Goal: Task Accomplishment & Management: Manage account settings

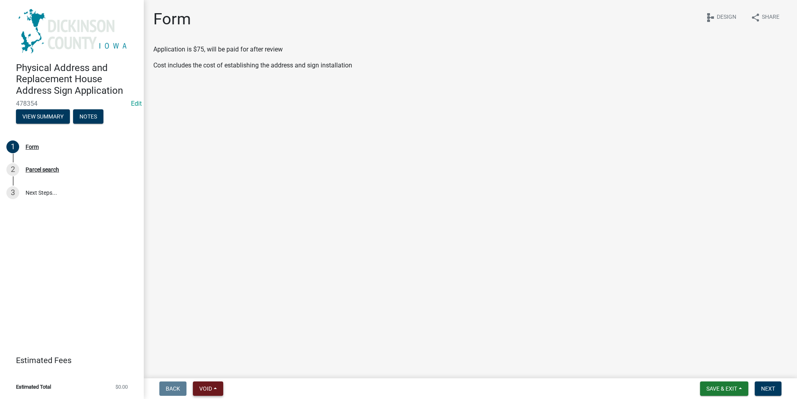
click at [207, 388] on span "Void" at bounding box center [205, 389] width 13 height 6
click at [207, 369] on button "Void" at bounding box center [225, 368] width 64 height 19
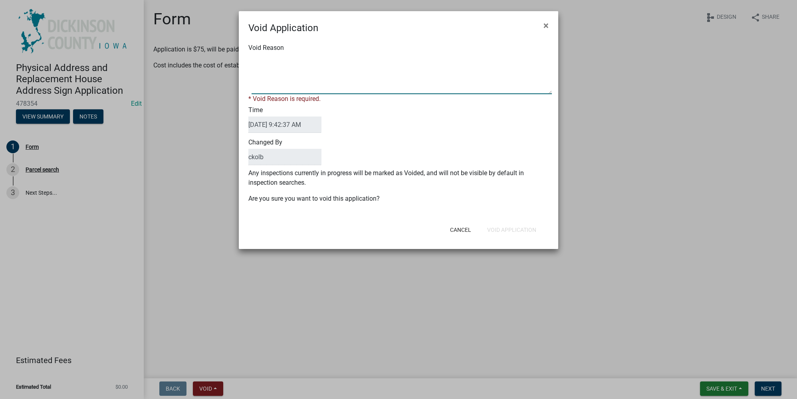
click at [298, 79] on textarea "Void Reason" at bounding box center [402, 74] width 300 height 40
type textarea "test"
click at [451, 138] on div "Changed By ckolb" at bounding box center [398, 152] width 312 height 32
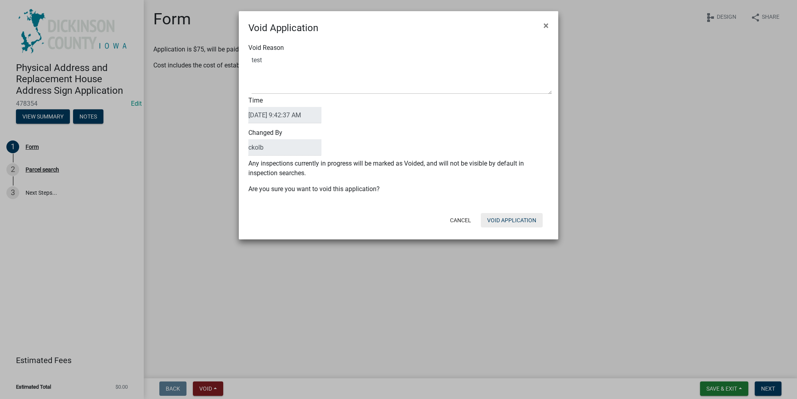
click at [500, 217] on button "Void Application" at bounding box center [512, 220] width 62 height 14
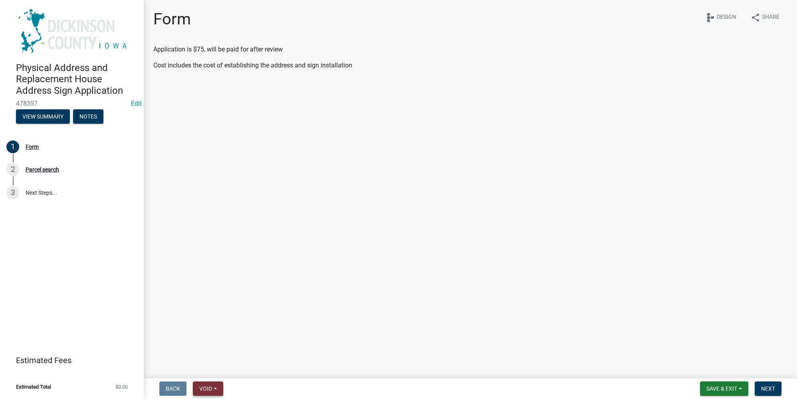
click at [201, 392] on span "Void" at bounding box center [205, 389] width 13 height 6
click at [222, 367] on button "Void" at bounding box center [225, 368] width 64 height 19
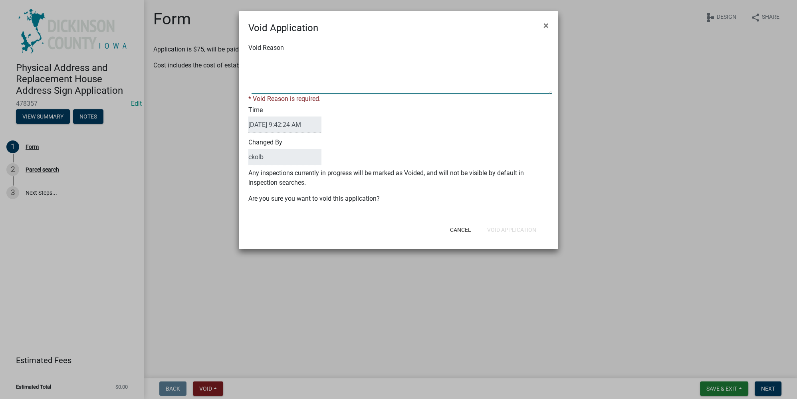
click at [314, 80] on textarea "Void Reason" at bounding box center [402, 74] width 300 height 40
type textarea "test"
click at [507, 231] on form "Void Application × Void Reason * Void Reason is required. Time 09/15/2025 9:42:…" at bounding box center [399, 126] width 320 height 231
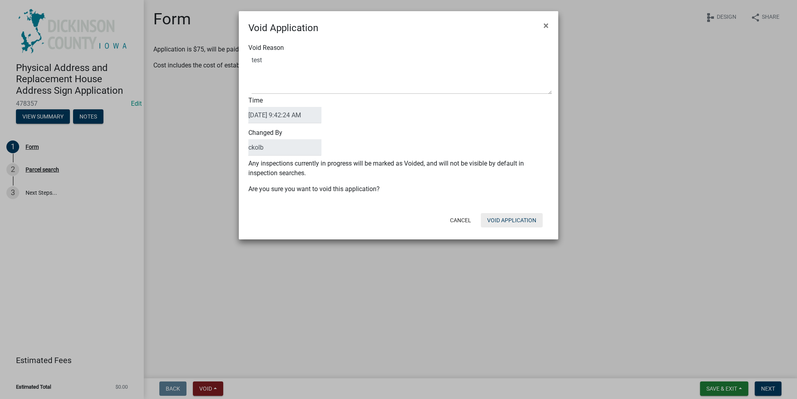
click at [499, 219] on button "Void Application" at bounding box center [512, 220] width 62 height 14
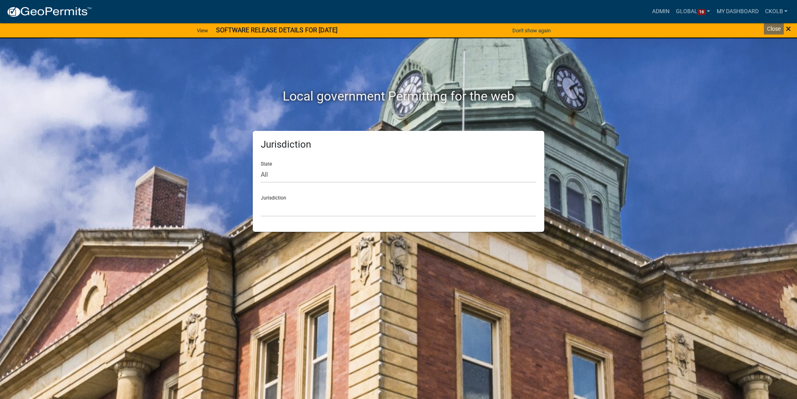
click at [789, 30] on span "×" at bounding box center [788, 28] width 5 height 11
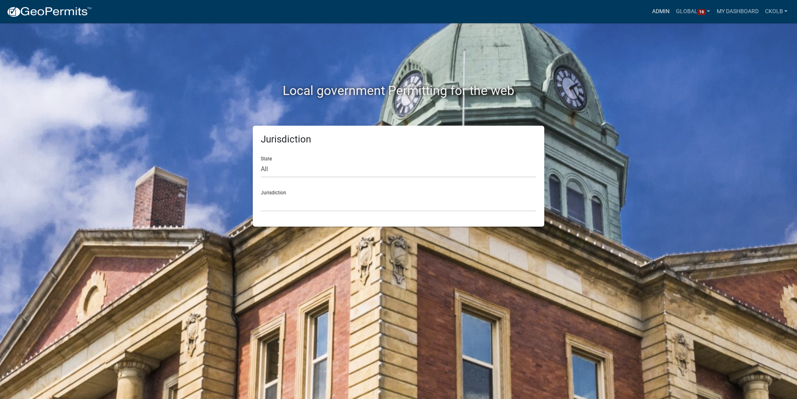
click at [654, 14] on link "Admin" at bounding box center [661, 11] width 24 height 15
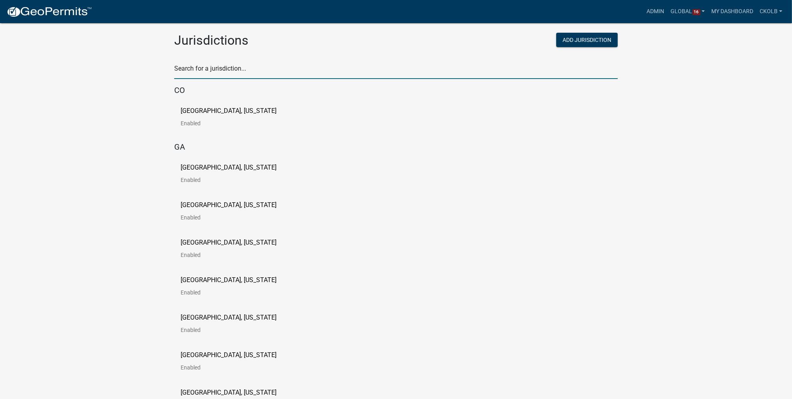
click at [262, 64] on input "text" at bounding box center [395, 71] width 443 height 16
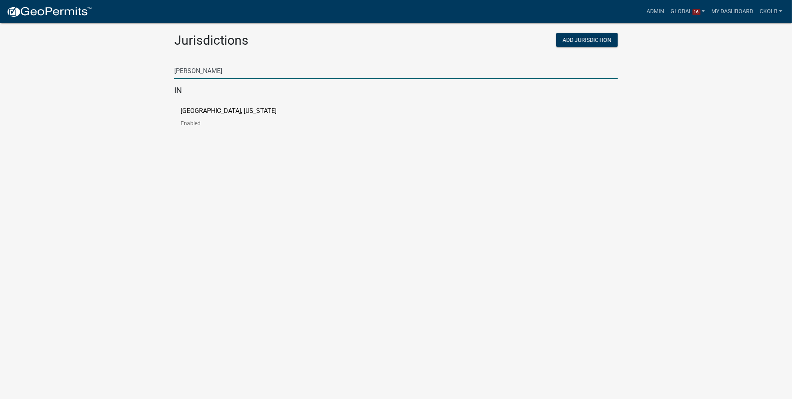
type input "[PERSON_NAME]"
click at [225, 108] on p "[GEOGRAPHIC_DATA], [US_STATE]" at bounding box center [229, 111] width 96 height 6
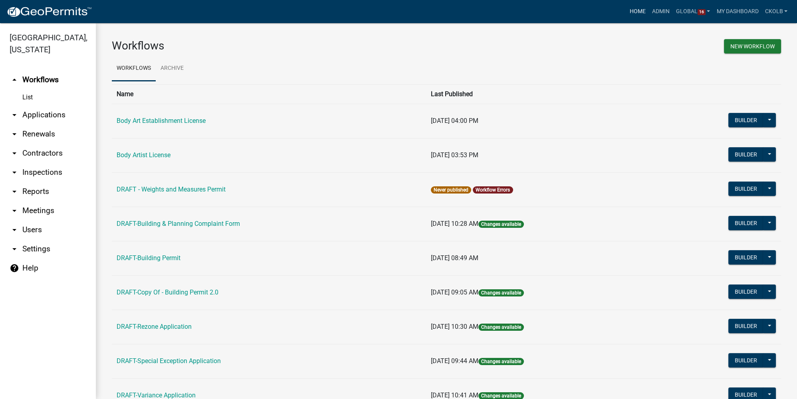
click at [638, 12] on link "Home" at bounding box center [638, 11] width 22 height 15
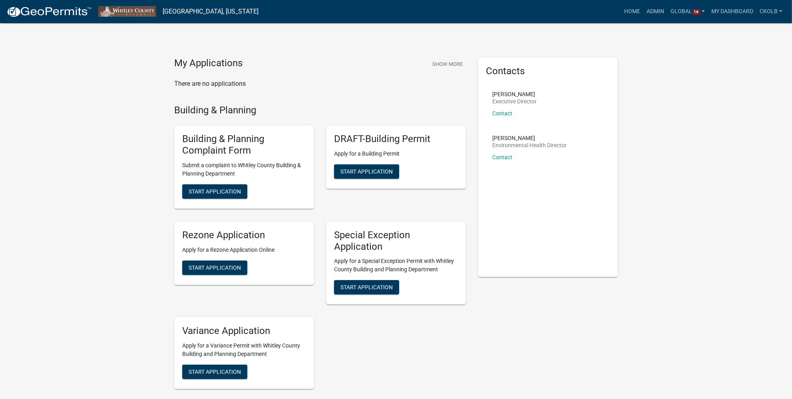
click at [57, 12] on img at bounding box center [48, 12] width 85 height 12
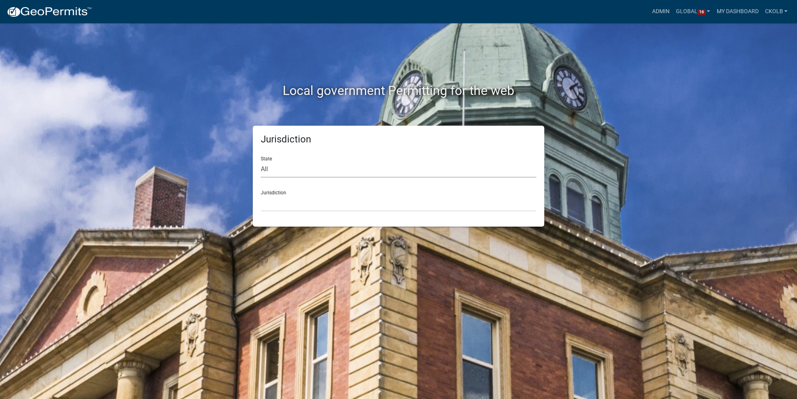
click at [280, 171] on select "All [US_STATE] [US_STATE] [US_STATE] [US_STATE] [US_STATE] [US_STATE] [US_STATE…" at bounding box center [399, 169] width 276 height 16
click at [278, 200] on select "[GEOGRAPHIC_DATA], [US_STATE] [GEOGRAPHIC_DATA], [US_STATE][PERSON_NAME][GEOGRA…" at bounding box center [399, 203] width 276 height 16
click at [220, 127] on div "Jurisdiction State All [US_STATE] [US_STATE] [US_STATE] [US_STATE] [US_STATE] […" at bounding box center [398, 176] width 455 height 101
click at [280, 168] on select "All [US_STATE] [US_STATE] [US_STATE] [US_STATE] [US_STATE] [US_STATE] [US_STATE…" at bounding box center [399, 169] width 276 height 16
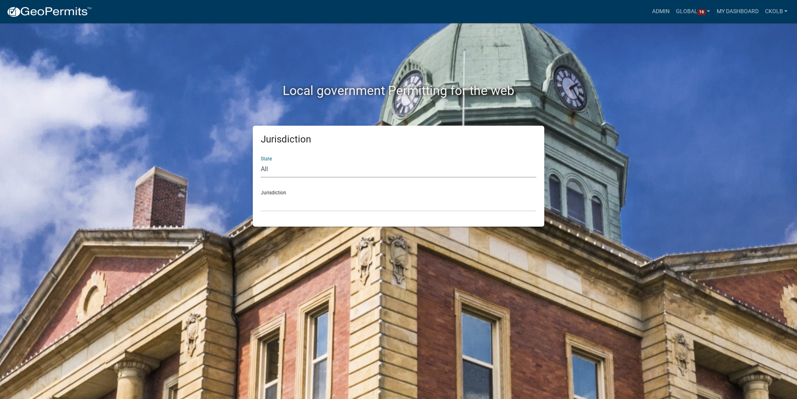
select select "[US_STATE]"
click at [261, 161] on select "All [US_STATE] [US_STATE] [US_STATE] [US_STATE] [US_STATE] [US_STATE] [US_STATE…" at bounding box center [399, 169] width 276 height 16
click at [282, 203] on select "City of [GEOGRAPHIC_DATA], [US_STATE] City of [GEOGRAPHIC_DATA], [US_STATE] Cit…" at bounding box center [399, 203] width 276 height 16
click at [216, 177] on div "Jurisdiction State All [US_STATE] [US_STATE] [US_STATE] [US_STATE] [US_STATE] […" at bounding box center [398, 176] width 455 height 101
click at [787, 10] on link "ckolb" at bounding box center [776, 11] width 29 height 15
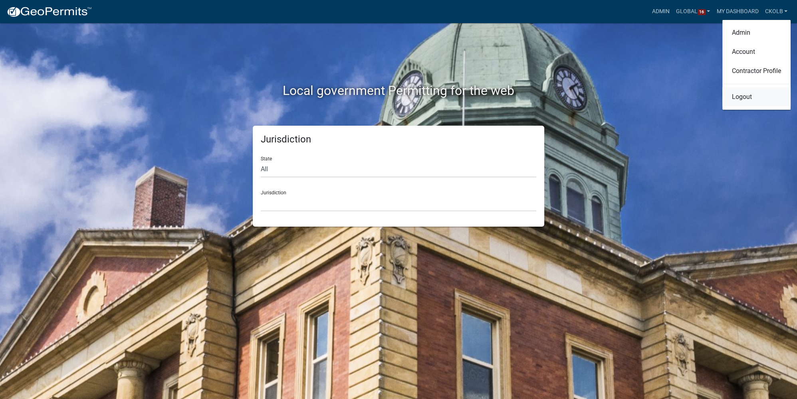
click at [759, 93] on link "Logout" at bounding box center [757, 96] width 68 height 19
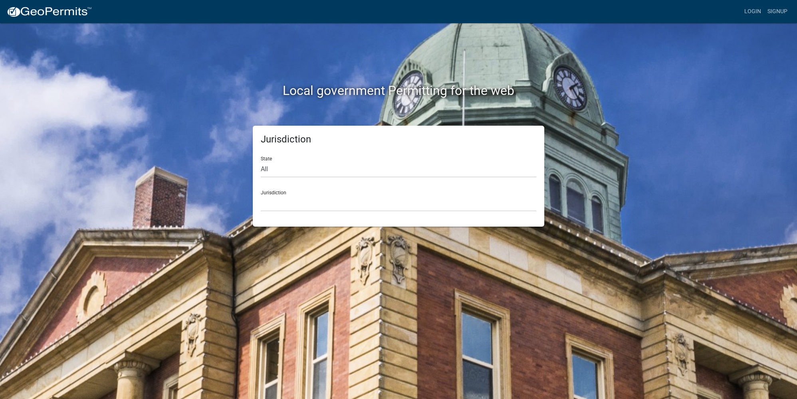
click at [66, 13] on img at bounding box center [48, 12] width 85 height 12
click at [759, 13] on link "Login" at bounding box center [752, 11] width 23 height 15
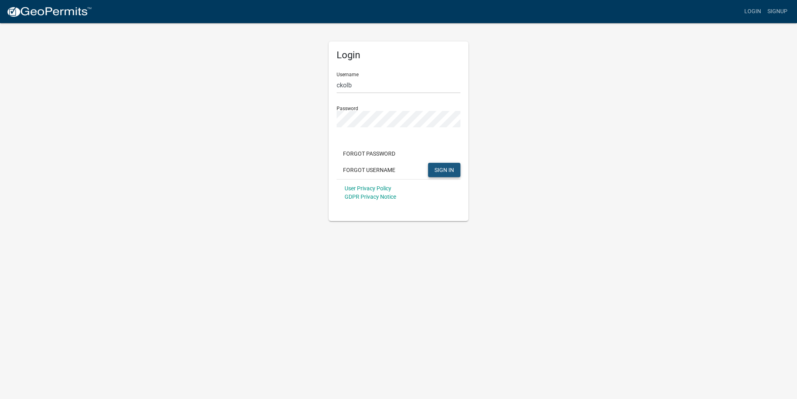
click at [446, 165] on button "SIGN IN" at bounding box center [444, 170] width 32 height 14
click at [445, 168] on span "SIGN IN" at bounding box center [445, 170] width 20 height 6
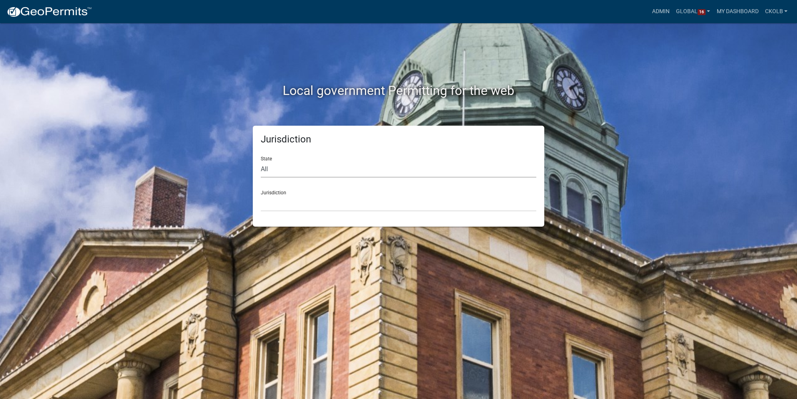
click at [280, 169] on select "All [US_STATE] [US_STATE] [US_STATE] [US_STATE] [US_STATE] [US_STATE] [US_STATE…" at bounding box center [399, 169] width 276 height 16
select select "[US_STATE]"
click at [261, 161] on select "All [US_STATE] [US_STATE] [US_STATE] [US_STATE] [US_STATE] [US_STATE] [US_STATE…" at bounding box center [399, 169] width 276 height 16
click at [287, 199] on select "City of [GEOGRAPHIC_DATA], [US_STATE] City of [GEOGRAPHIC_DATA], [US_STATE] Cit…" at bounding box center [399, 203] width 276 height 16
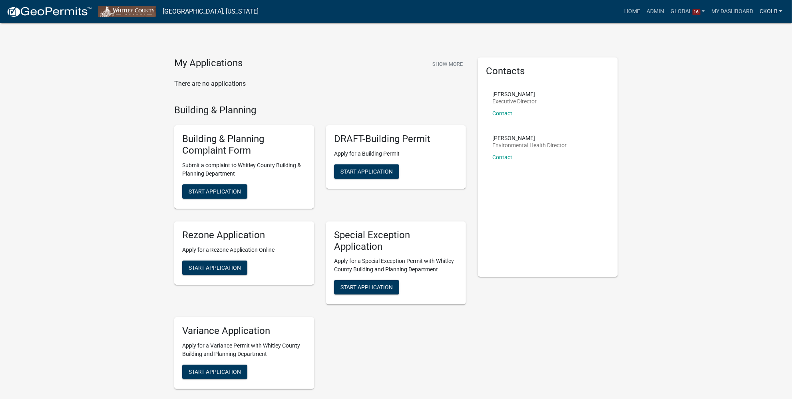
click at [781, 14] on link "ckolb" at bounding box center [770, 11] width 29 height 15
click at [743, 97] on link "Logout" at bounding box center [751, 96] width 68 height 19
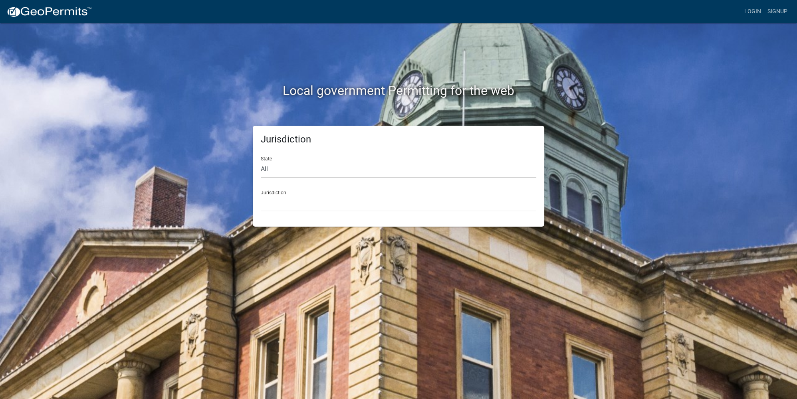
drag, startPoint x: 274, startPoint y: 170, endPoint x: 271, endPoint y: 175, distance: 6.4
click at [274, 170] on select "All [US_STATE] [US_STATE] [US_STATE] [US_STATE] [US_STATE] [US_STATE] [US_STATE…" at bounding box center [399, 169] width 276 height 16
select select "[US_STATE]"
click at [261, 161] on select "All [US_STATE] [US_STATE] [US_STATE] [US_STATE] [US_STATE] [US_STATE] [US_STATE…" at bounding box center [399, 169] width 276 height 16
click at [276, 204] on select "City of [GEOGRAPHIC_DATA], [US_STATE] City of [GEOGRAPHIC_DATA], [US_STATE] Cit…" at bounding box center [399, 203] width 276 height 16
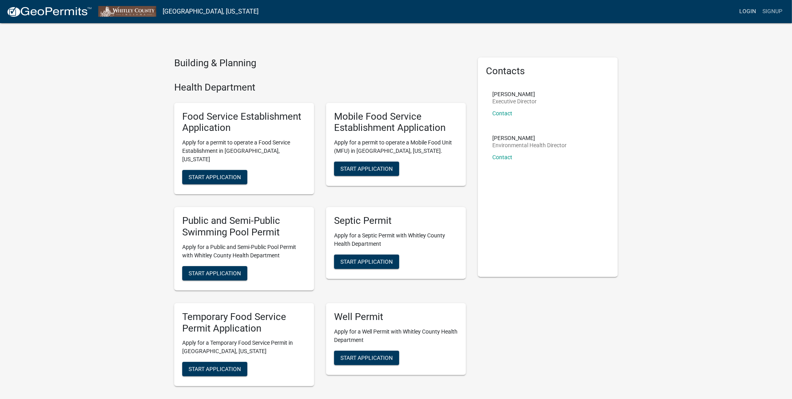
click at [747, 9] on link "Login" at bounding box center [747, 11] width 23 height 15
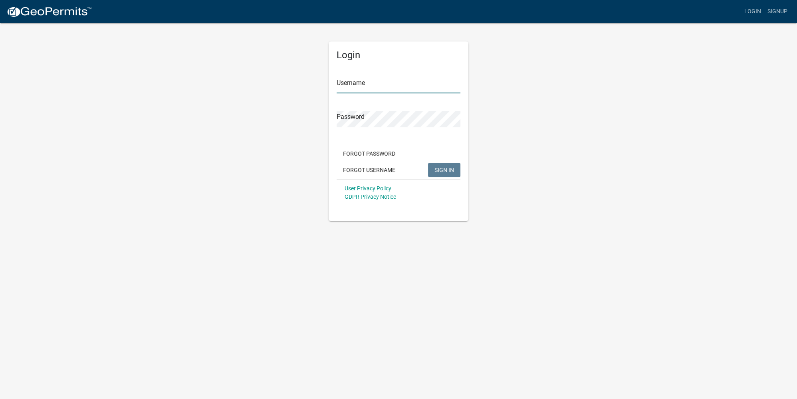
type input "Ckolb"
click at [454, 169] on button "SIGN IN" at bounding box center [444, 170] width 32 height 14
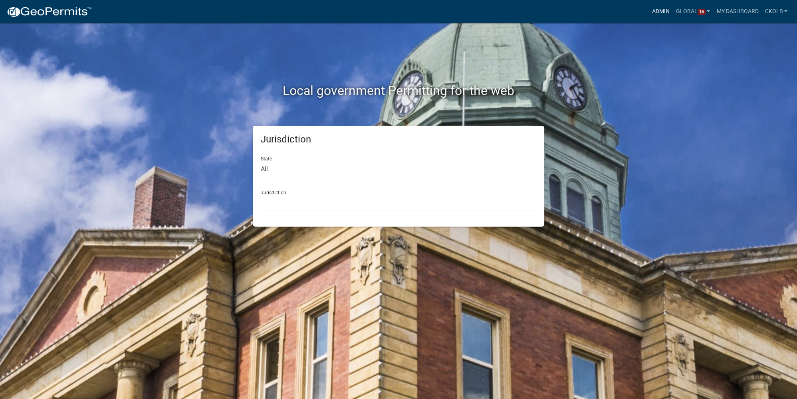
click at [658, 15] on link "Admin" at bounding box center [661, 11] width 24 height 15
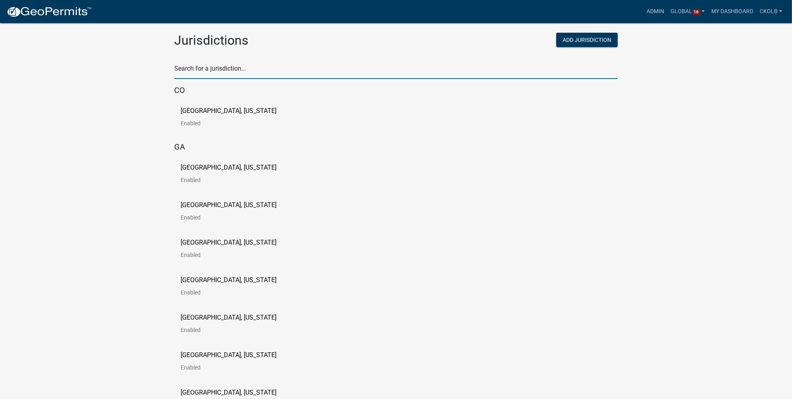
click at [221, 70] on input "text" at bounding box center [395, 71] width 443 height 16
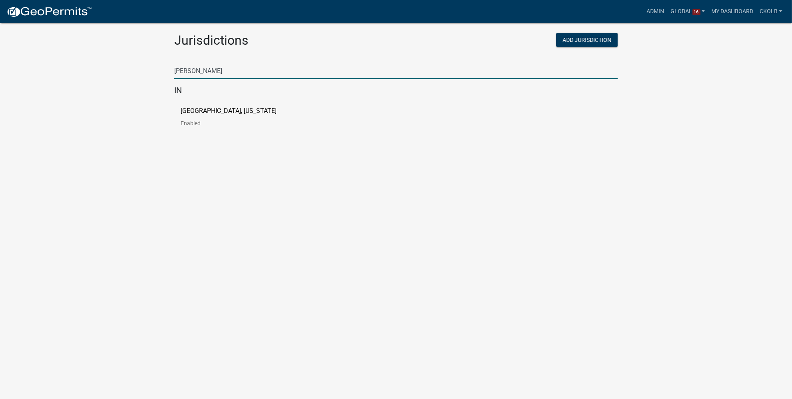
type input "[PERSON_NAME]"
click at [215, 112] on p "[GEOGRAPHIC_DATA], [US_STATE]" at bounding box center [229, 111] width 96 height 6
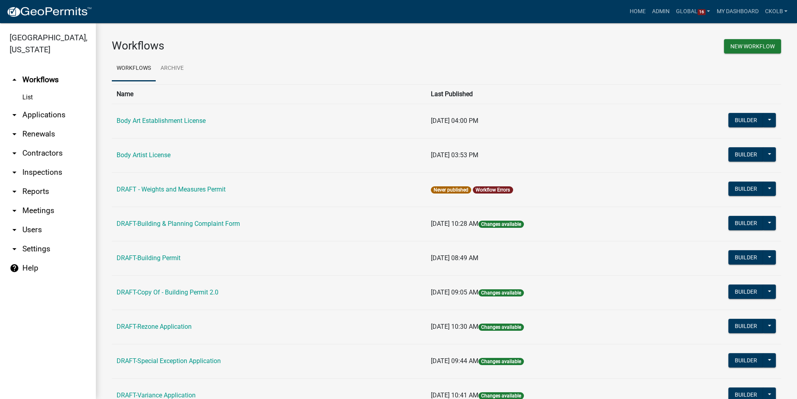
click at [36, 251] on link "arrow_drop_down Settings" at bounding box center [48, 249] width 96 height 19
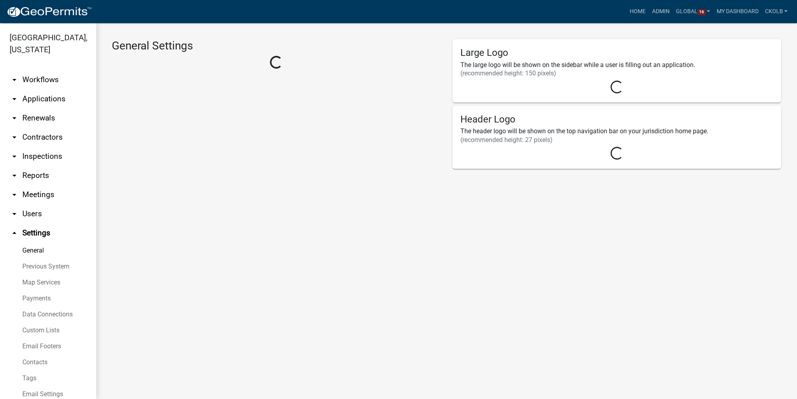
select select "affd9d11-1516-4286-bc41-45dcb5932b59"
select select "IN"
select select "Eastern Standard Time"
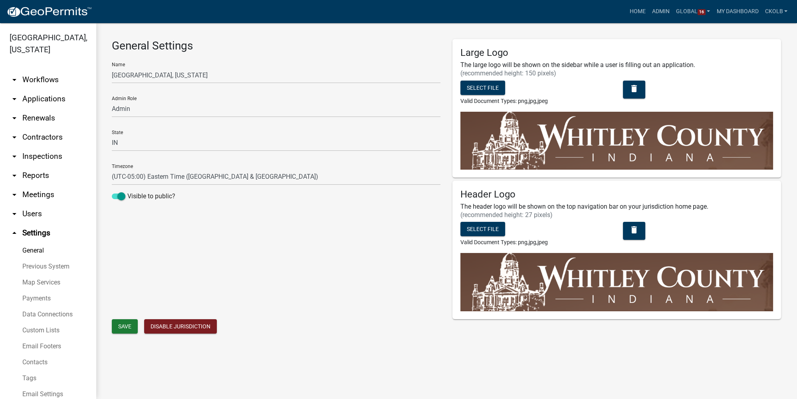
click at [30, 381] on link "Tags" at bounding box center [48, 379] width 96 height 16
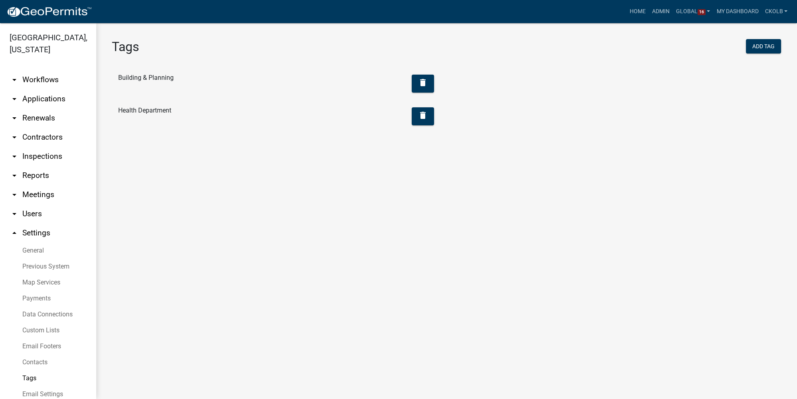
click at [12, 137] on icon "arrow_drop_down" at bounding box center [15, 138] width 10 height 10
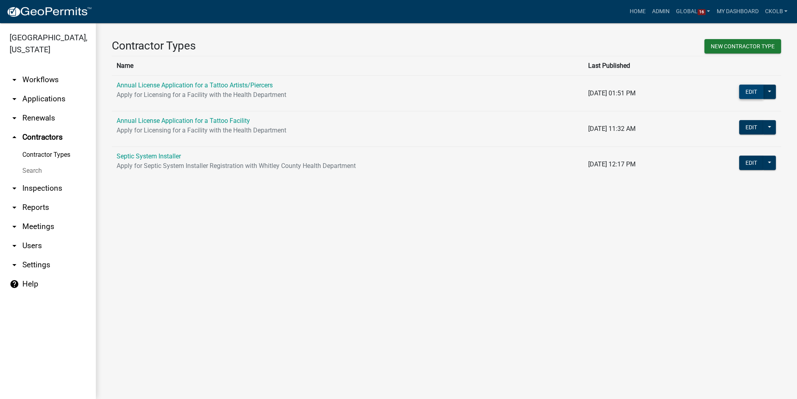
click at [757, 90] on button "Edit" at bounding box center [751, 92] width 24 height 14
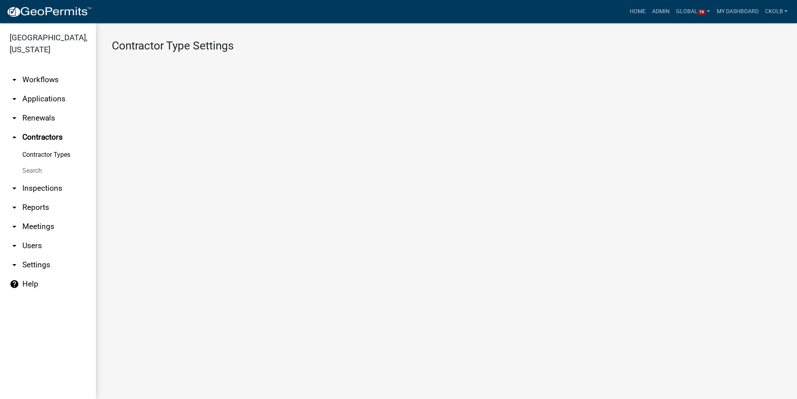
select select "1: Object"
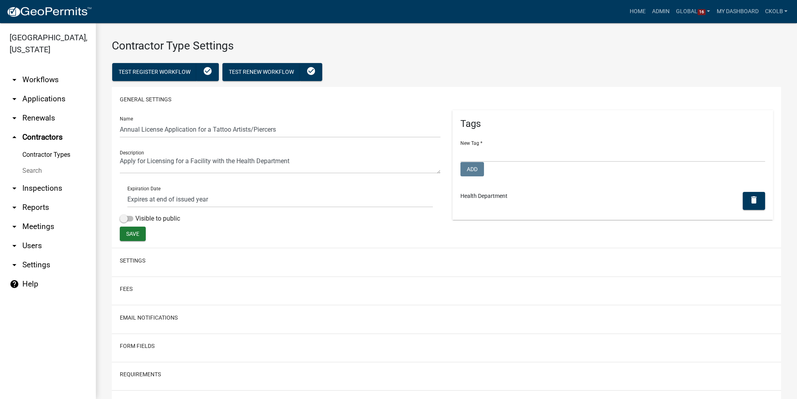
select select
click at [251, 127] on input "Annual License Application for a Tattoo Artists/Piercers" at bounding box center [280, 129] width 321 height 16
click at [281, 128] on input "Annual License Application for a Tattoo Artist/Piercers" at bounding box center [280, 129] width 321 height 16
type input "Annual License Application for a Tattoo Artist/Piercer"
click at [297, 109] on div "General Settings Name Annual License Application for a Tattoo Artist/Piercer De…" at bounding box center [447, 167] width 670 height 161
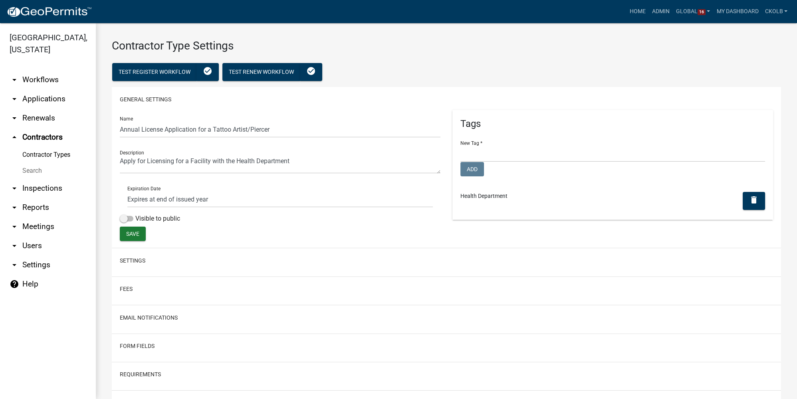
scroll to position [36, 0]
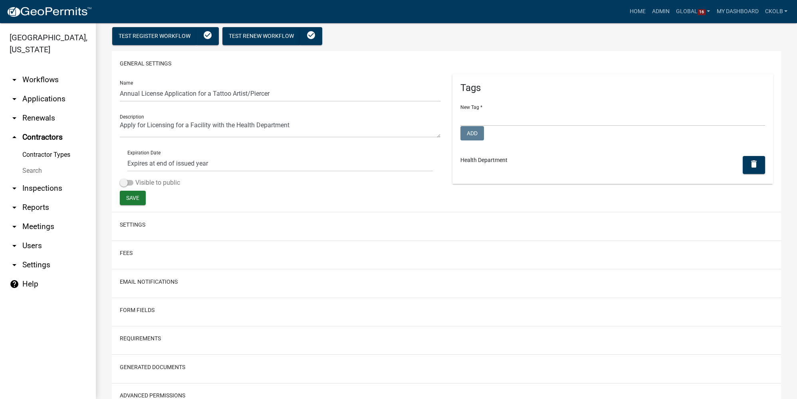
click at [147, 183] on label "Visible to public" at bounding box center [150, 183] width 60 height 10
click at [135, 178] on input "Visible to public" at bounding box center [135, 178] width 0 height 0
click at [130, 197] on span "Save" at bounding box center [132, 198] width 13 height 6
click at [48, 82] on link "arrow_drop_down Workflows" at bounding box center [48, 79] width 96 height 19
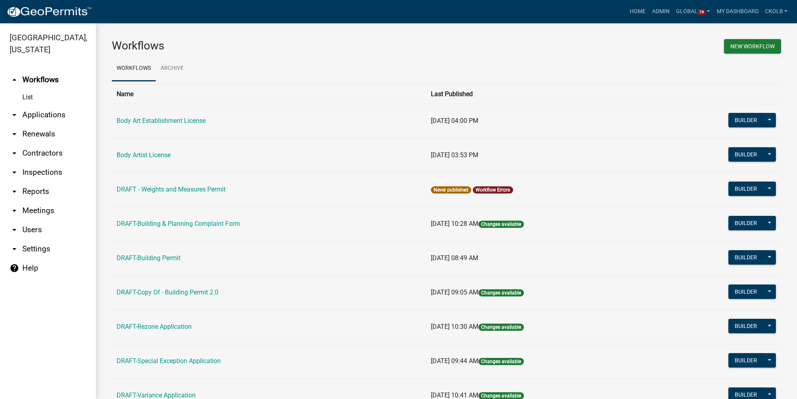
click at [26, 157] on link "arrow_drop_down Contractors" at bounding box center [48, 153] width 96 height 19
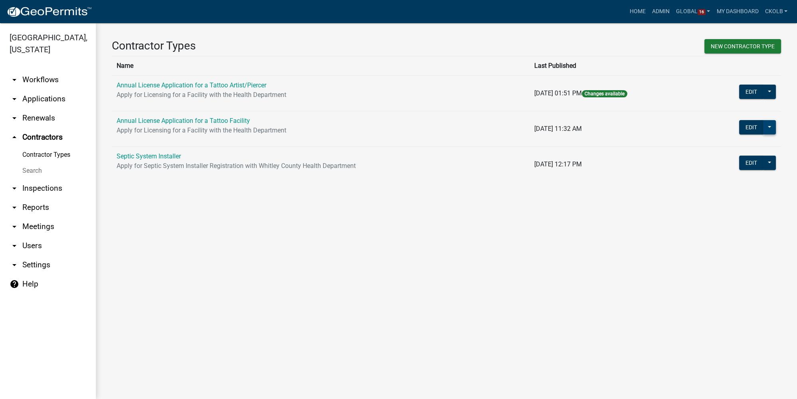
click at [769, 126] on button at bounding box center [769, 127] width 13 height 14
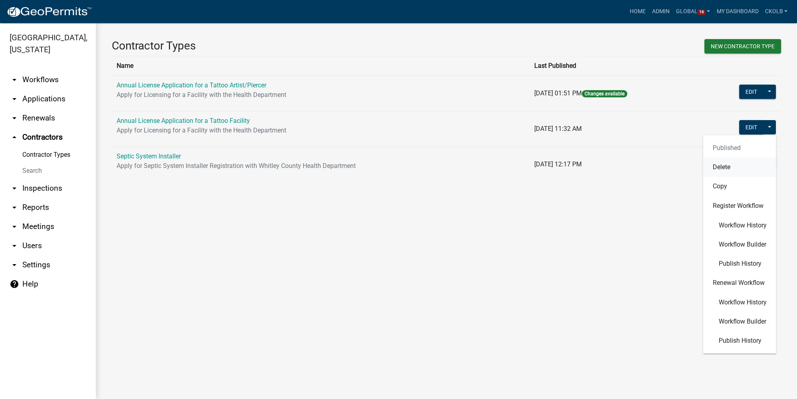
click at [729, 167] on button "Delete" at bounding box center [740, 167] width 73 height 19
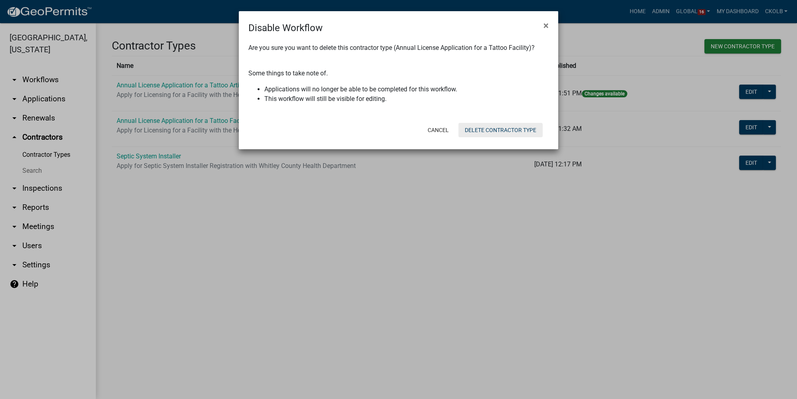
click at [492, 130] on button "Delete Contractor Type" at bounding box center [501, 130] width 84 height 14
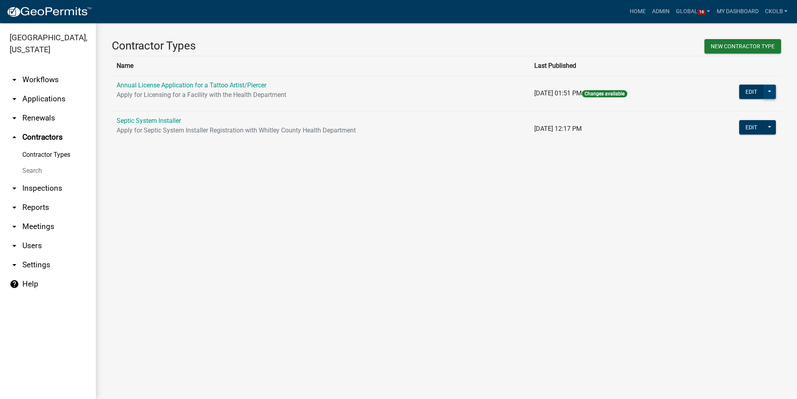
click at [772, 91] on button at bounding box center [769, 92] width 13 height 14
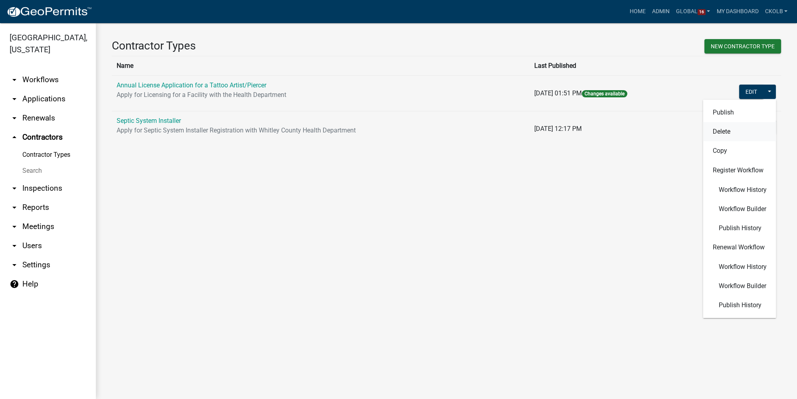
click at [747, 131] on button "Delete" at bounding box center [740, 131] width 73 height 19
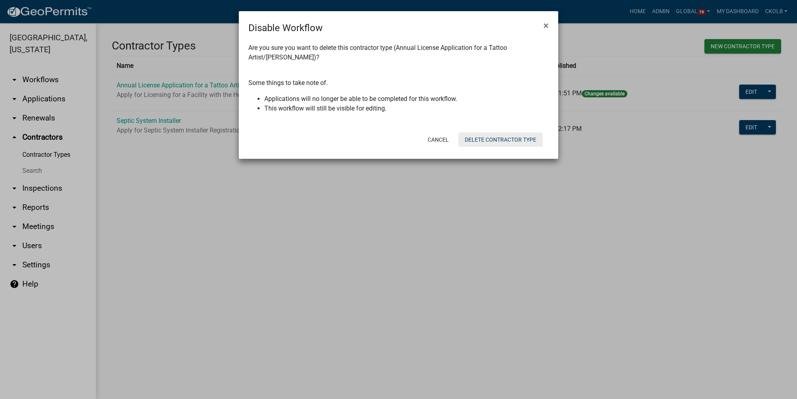
click at [508, 137] on button "Delete Contractor Type" at bounding box center [501, 140] width 84 height 14
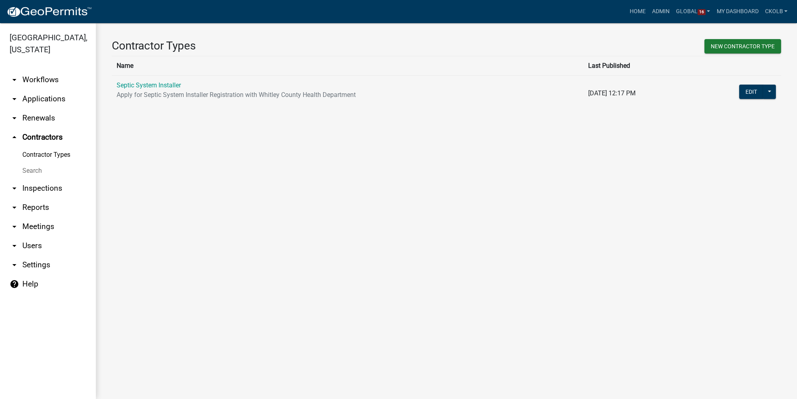
click at [185, 211] on main "Contractor Types New Contractor Type Name Last Published Septic System Installe…" at bounding box center [447, 211] width 702 height 376
click at [749, 96] on button "Edit" at bounding box center [751, 92] width 24 height 14
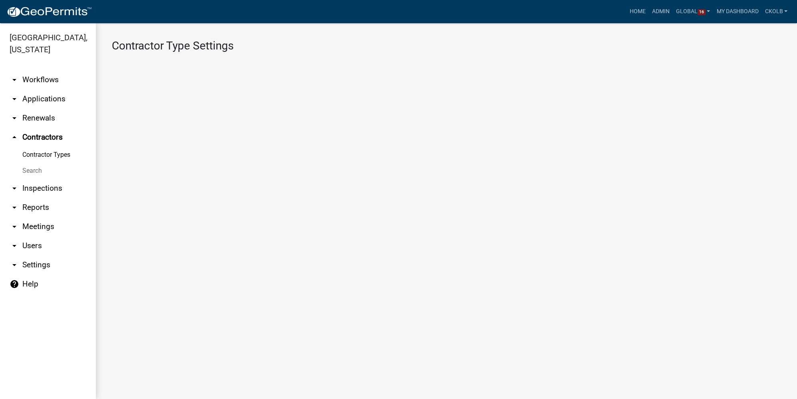
select select "1: b798264d-217c-4581-98de-27d3ae90d6db"
select select "2: Object"
select select
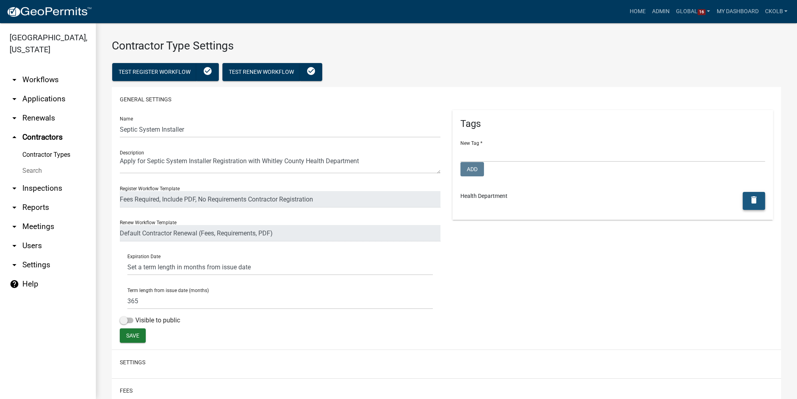
click at [755, 201] on button "delete" at bounding box center [754, 201] width 22 height 18
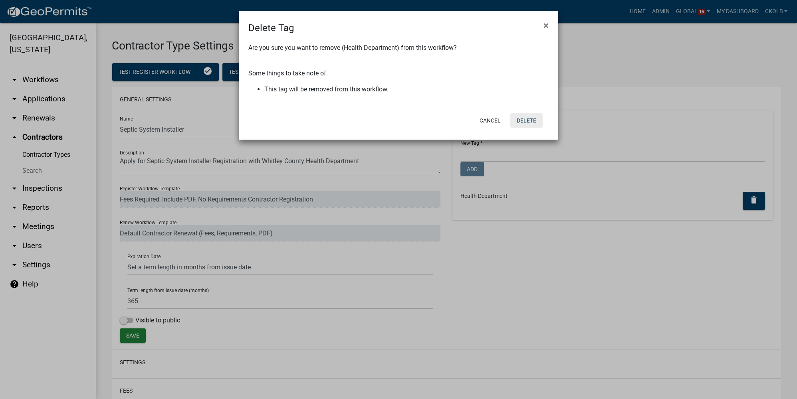
click at [540, 125] on button "Delete" at bounding box center [527, 120] width 32 height 14
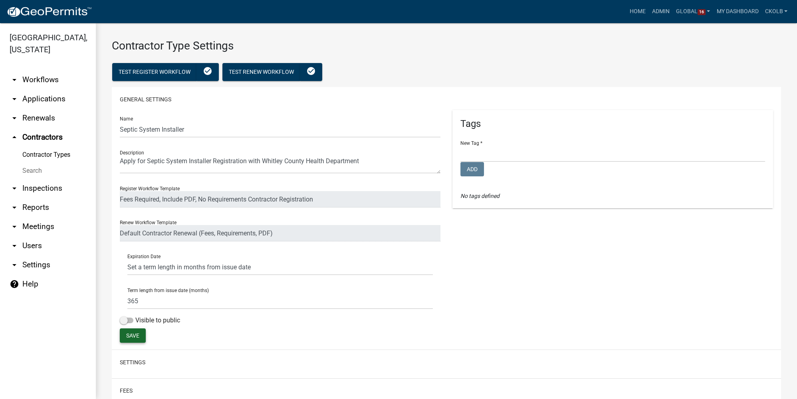
click at [135, 340] on button "Save" at bounding box center [133, 336] width 26 height 14
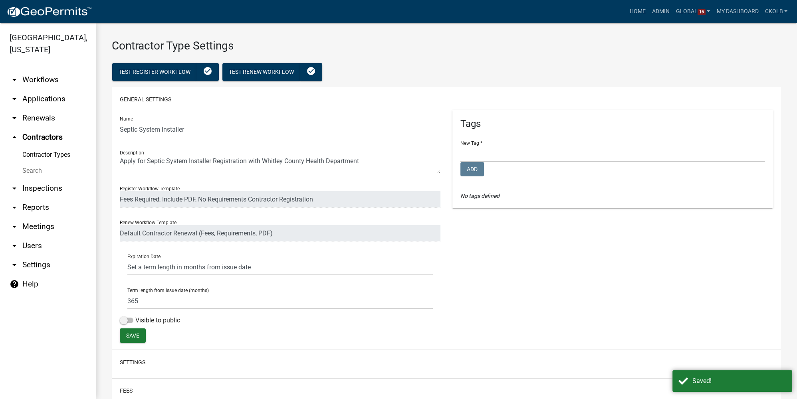
click at [57, 77] on link "arrow_drop_down Workflows" at bounding box center [48, 79] width 96 height 19
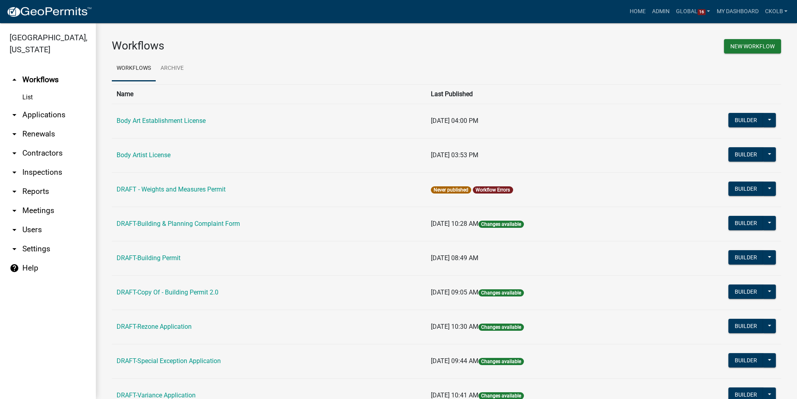
click at [14, 250] on icon "arrow_drop_down" at bounding box center [15, 249] width 10 height 10
select select "IN"
select select "Eastern Standard Time"
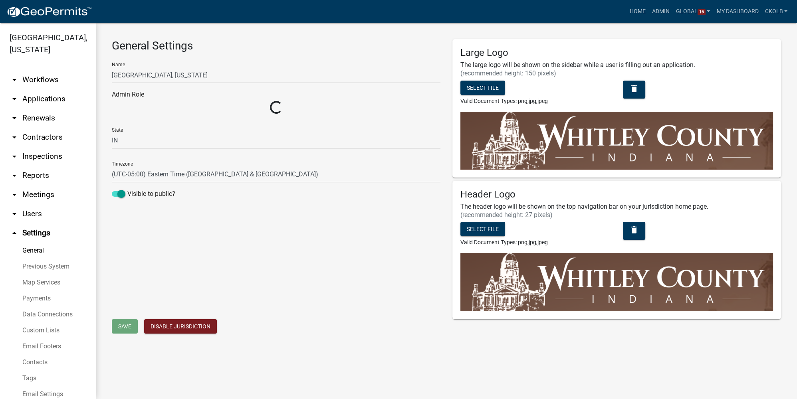
select select "affd9d11-1516-4286-bc41-45dcb5932b59"
click at [54, 79] on link "arrow_drop_down Workflows" at bounding box center [48, 79] width 96 height 19
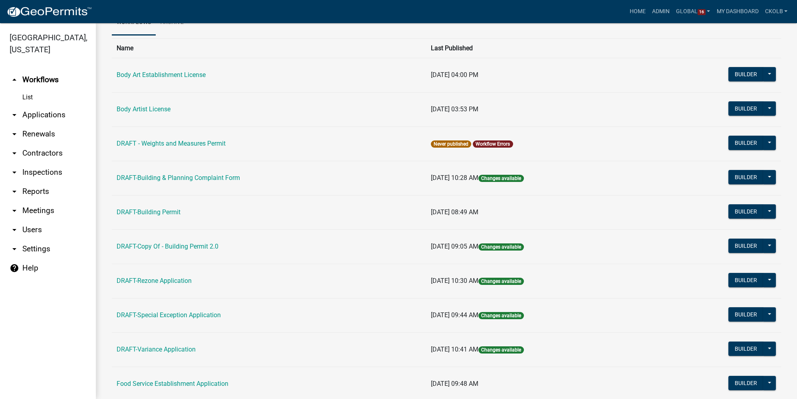
scroll to position [72, 0]
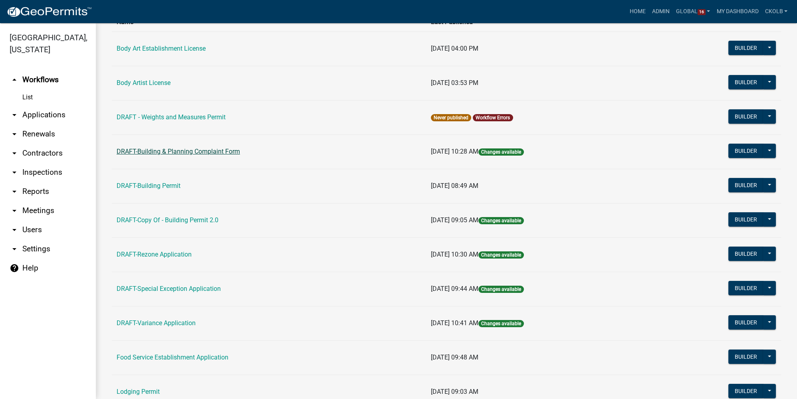
click at [157, 149] on link "DRAFT-Building & Planning Complaint Form" at bounding box center [178, 152] width 123 height 8
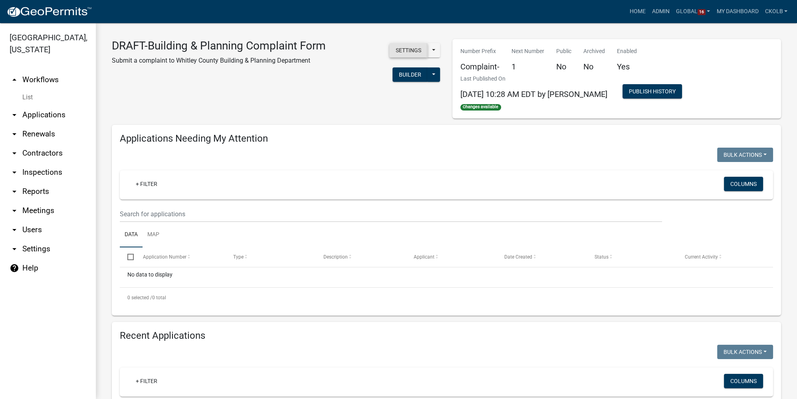
click at [411, 48] on button "Settings" at bounding box center [409, 50] width 38 height 14
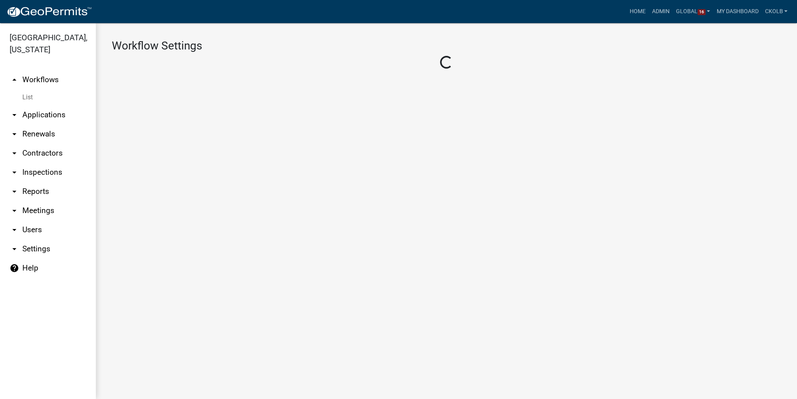
select select "affd9d11-1516-4286-bc41-45dcb5932b59"
select select "3"
select select
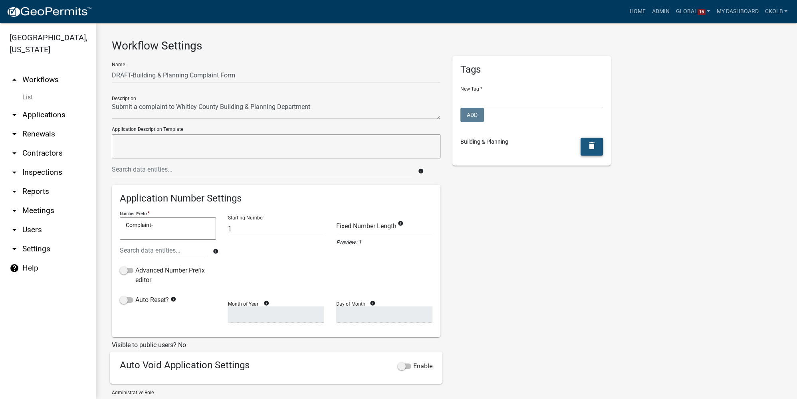
click at [590, 151] on button "delete" at bounding box center [592, 147] width 22 height 18
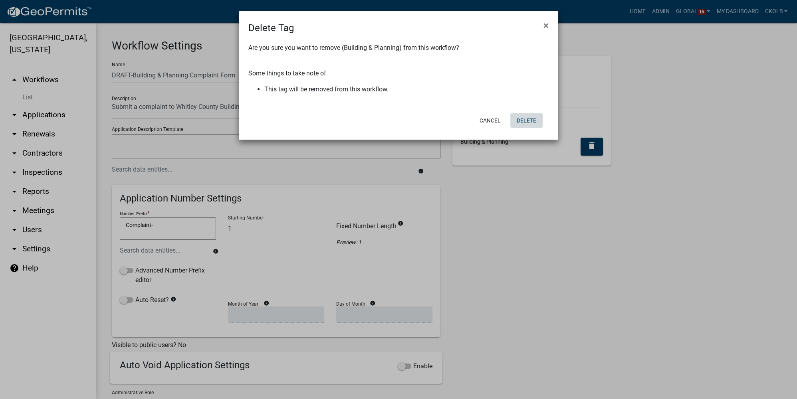
click at [530, 121] on button "Delete" at bounding box center [527, 120] width 32 height 14
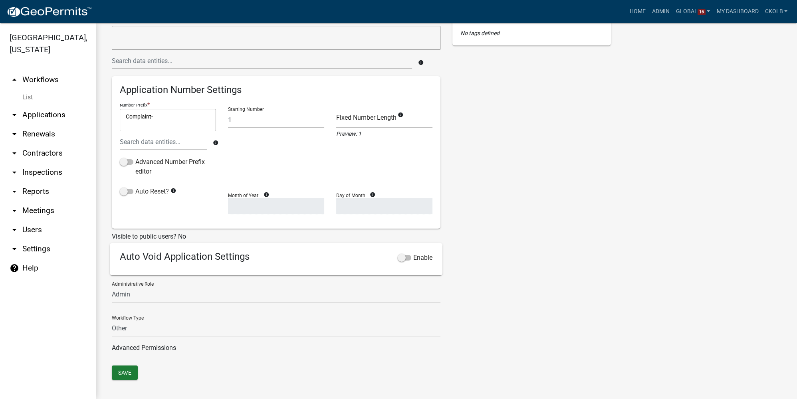
scroll to position [113, 0]
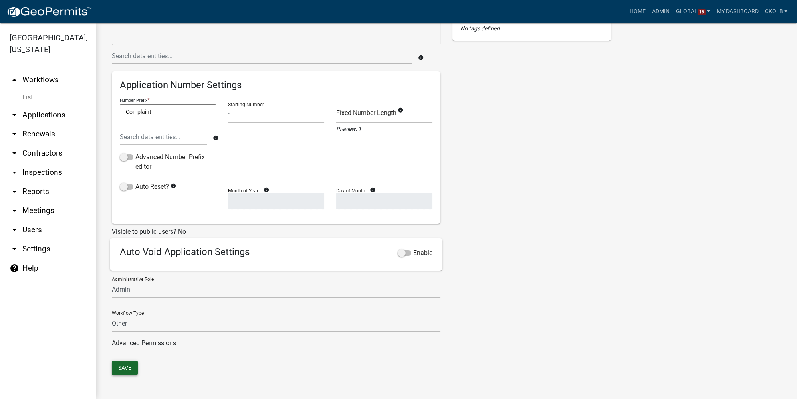
click at [117, 364] on button "Save" at bounding box center [125, 368] width 26 height 14
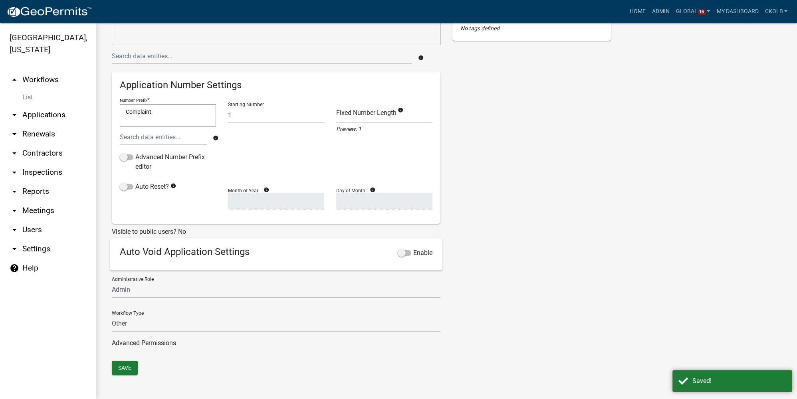
click at [48, 82] on link "arrow_drop_up Workflows" at bounding box center [48, 79] width 96 height 19
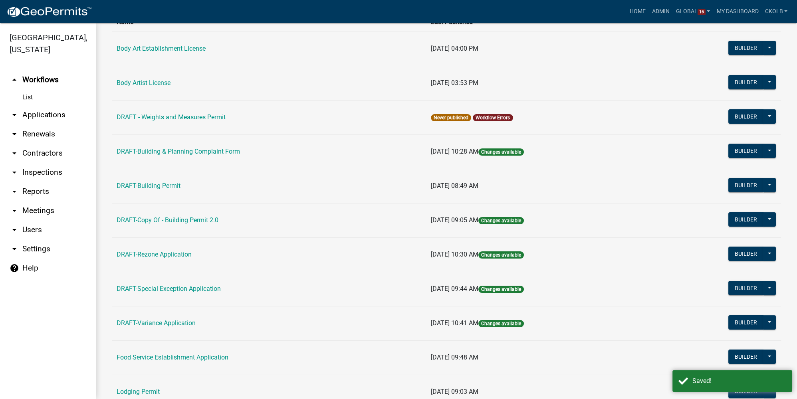
scroll to position [72, 0]
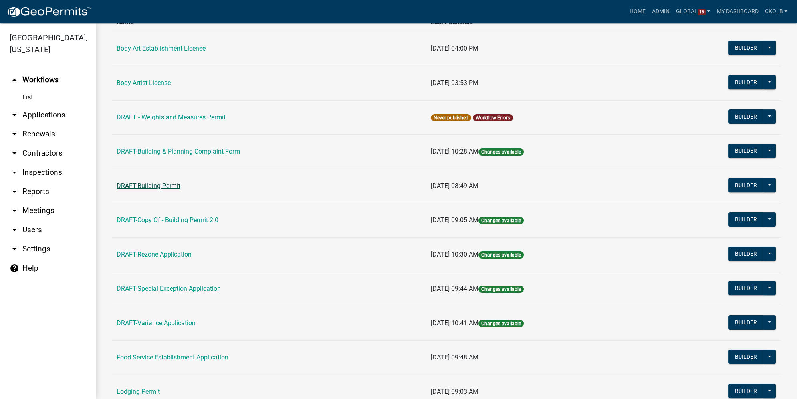
click at [159, 183] on link "DRAFT-Building Permit" at bounding box center [149, 186] width 64 height 8
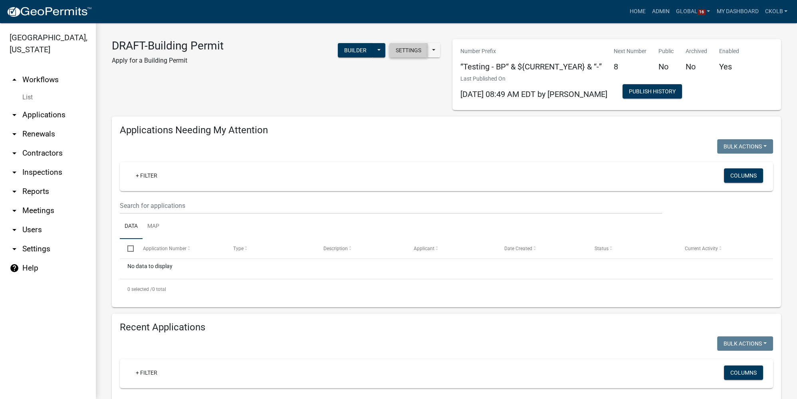
click at [396, 57] on button "Settings" at bounding box center [409, 50] width 38 height 14
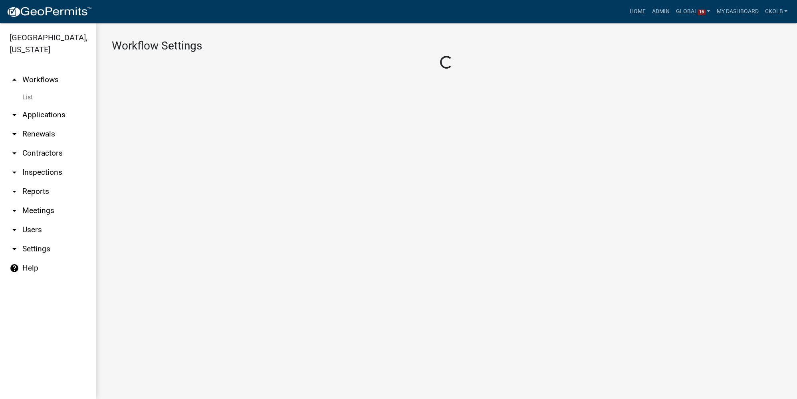
select select "affd9d11-1516-4286-bc41-45dcb5932b59"
select select
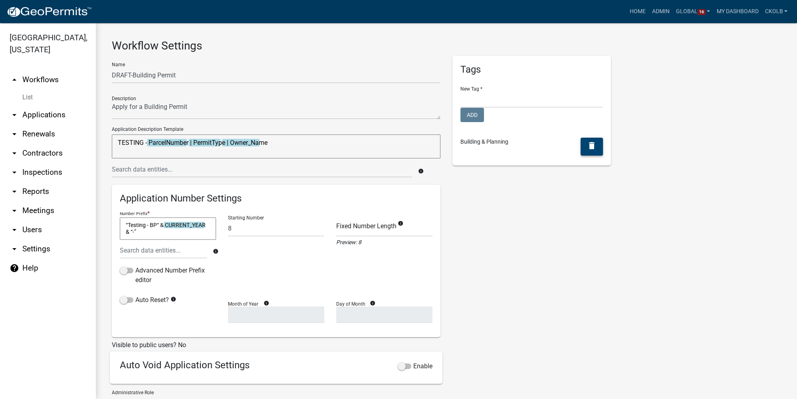
click at [589, 147] on icon "delete" at bounding box center [592, 146] width 10 height 10
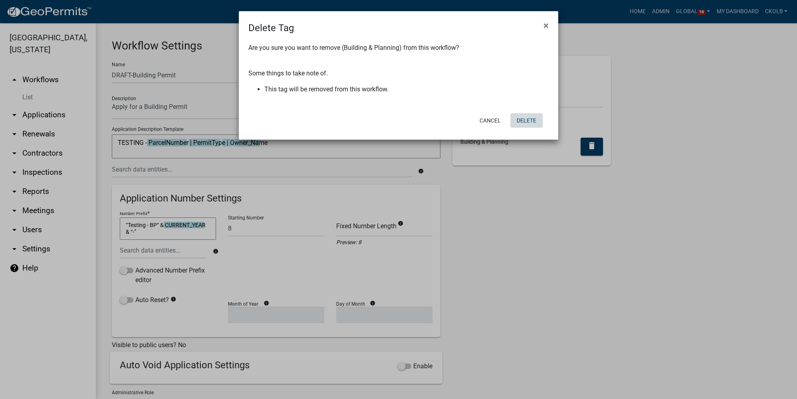
click at [526, 119] on button "Delete" at bounding box center [527, 120] width 32 height 14
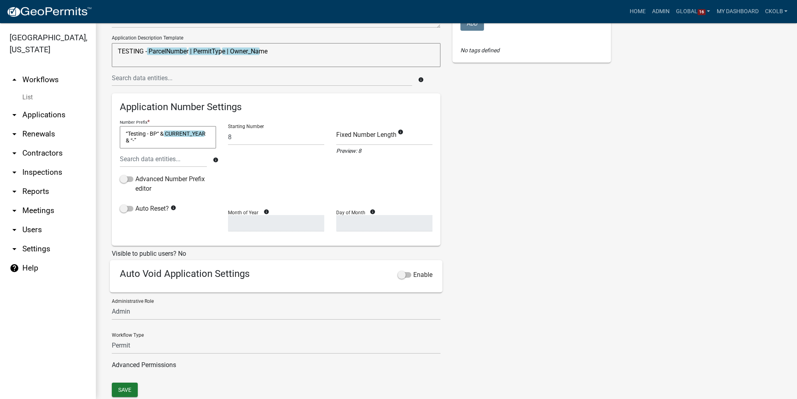
scroll to position [113, 0]
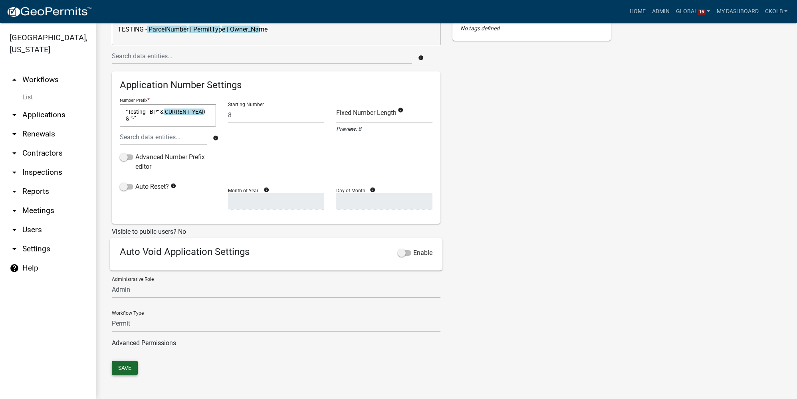
click at [134, 368] on button "Save" at bounding box center [125, 368] width 26 height 14
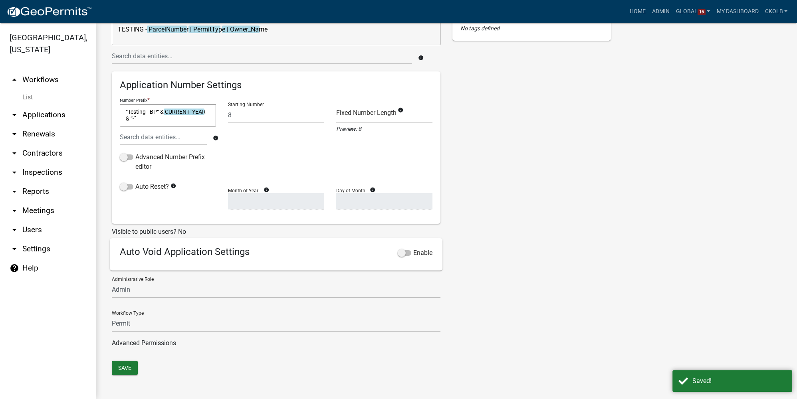
click at [53, 84] on link "arrow_drop_up Workflows" at bounding box center [48, 79] width 96 height 19
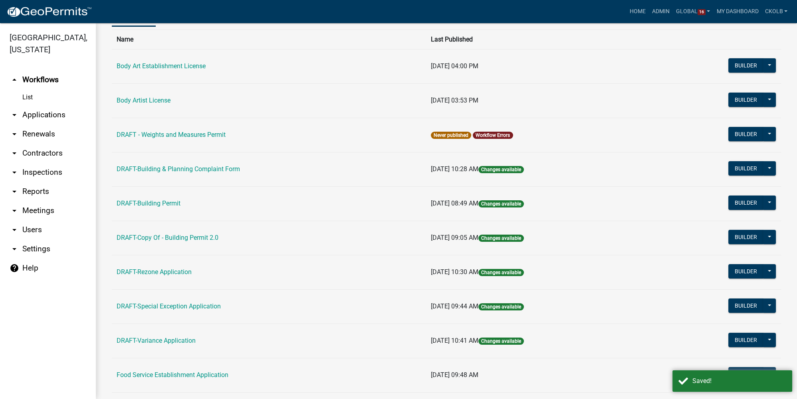
scroll to position [72, 0]
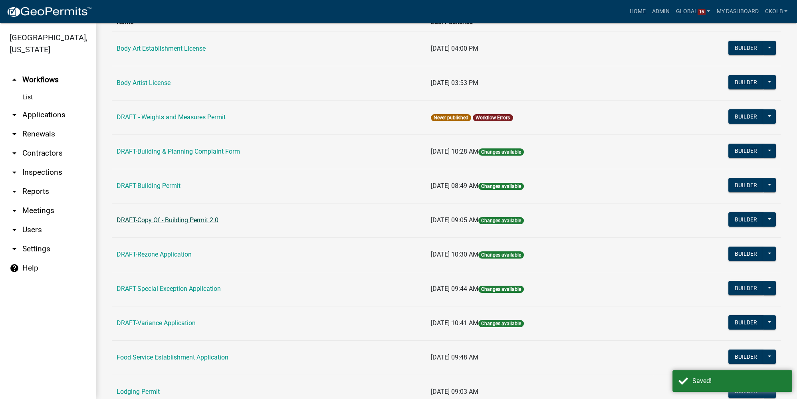
click at [173, 218] on link "DRAFT-Copy Of - Building Permit 2.0" at bounding box center [168, 221] width 102 height 8
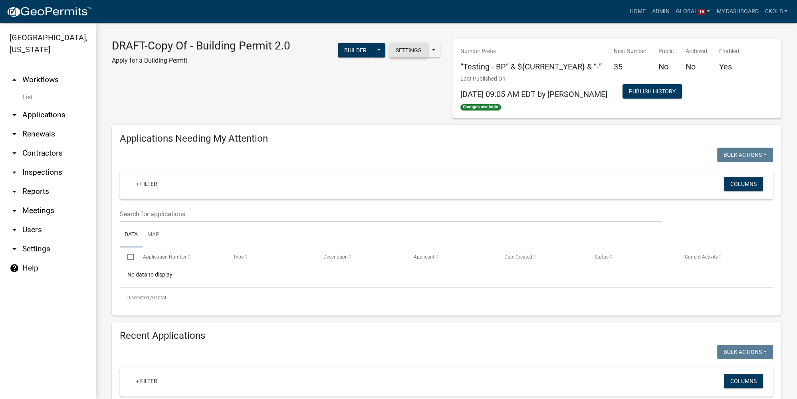
click at [413, 48] on button "Settings" at bounding box center [409, 50] width 38 height 14
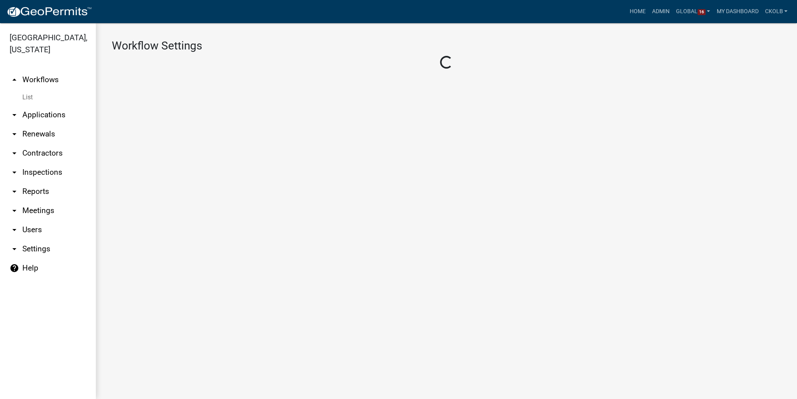
select select "affd9d11-1516-4286-bc41-45dcb5932b59"
select select
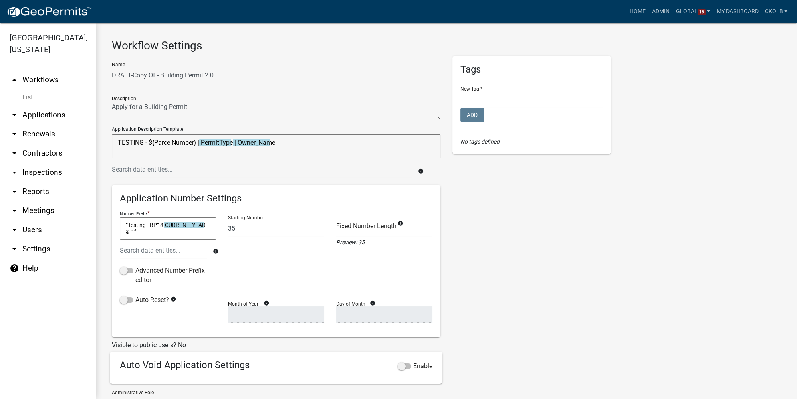
click at [52, 78] on link "arrow_drop_up Workflows" at bounding box center [48, 79] width 96 height 19
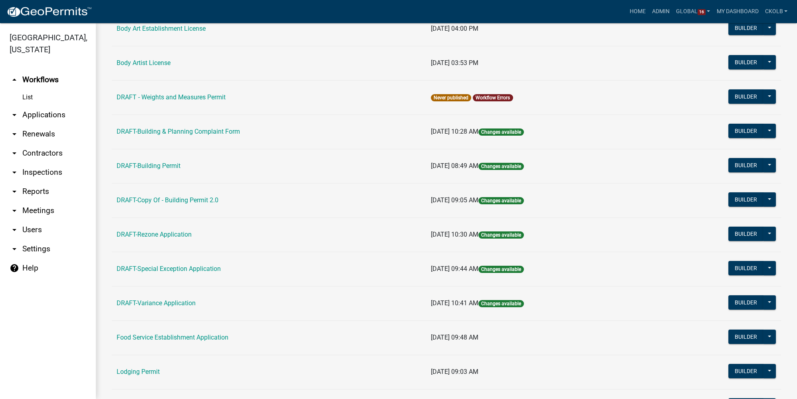
scroll to position [109, 0]
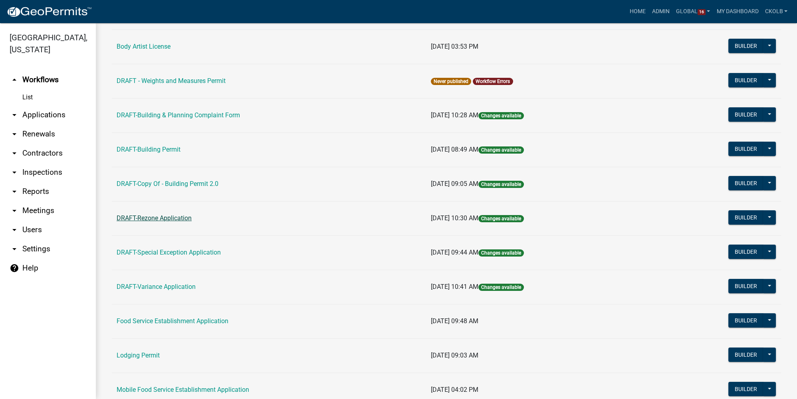
click at [166, 216] on link "DRAFT-Rezone Application" at bounding box center [154, 219] width 75 height 8
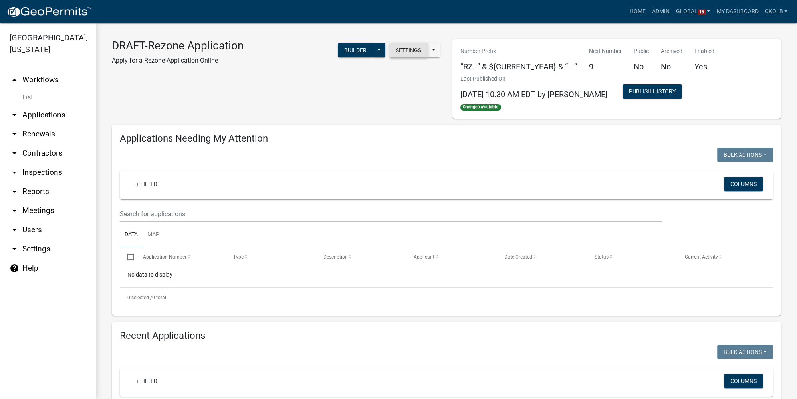
click at [409, 48] on button "Settings" at bounding box center [409, 50] width 38 height 14
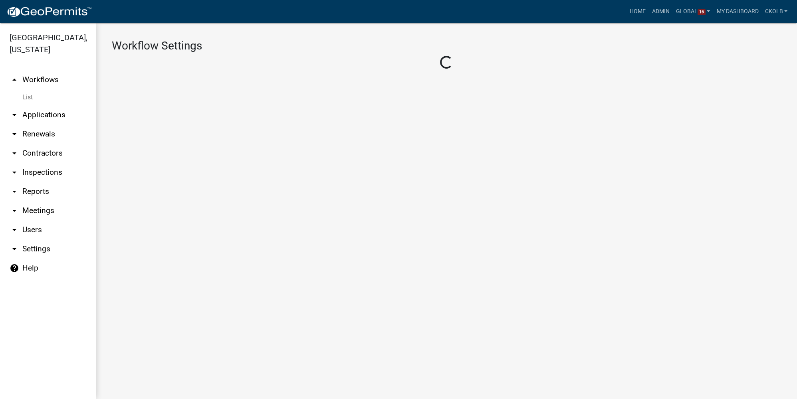
select select "affd9d11-1516-4286-bc41-45dcb5932b59"
select select
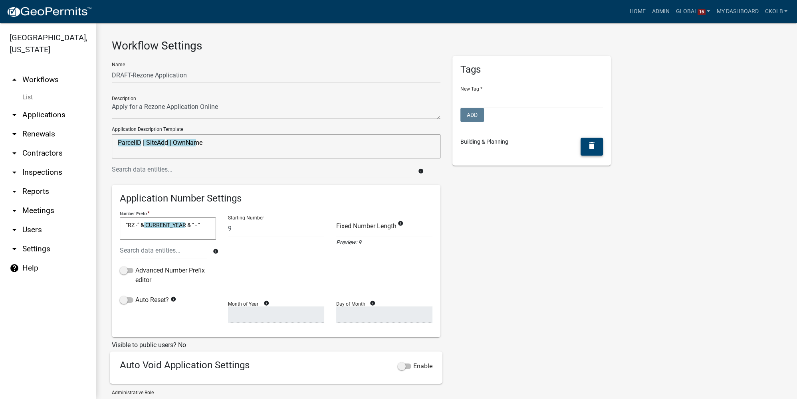
click at [588, 143] on icon "delete" at bounding box center [592, 146] width 10 height 10
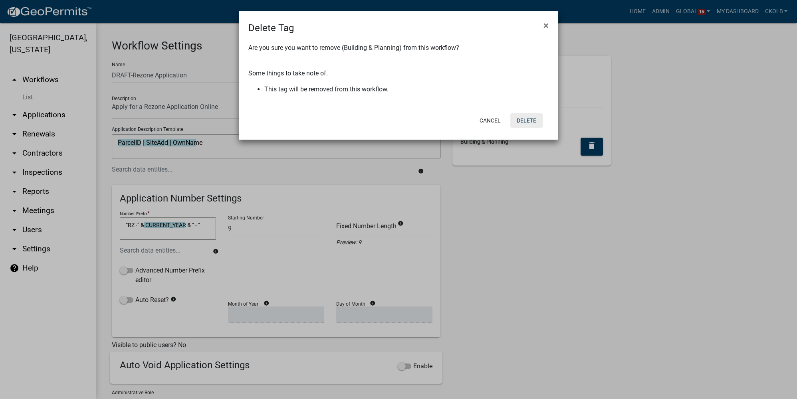
click at [533, 124] on button "Delete" at bounding box center [527, 120] width 32 height 14
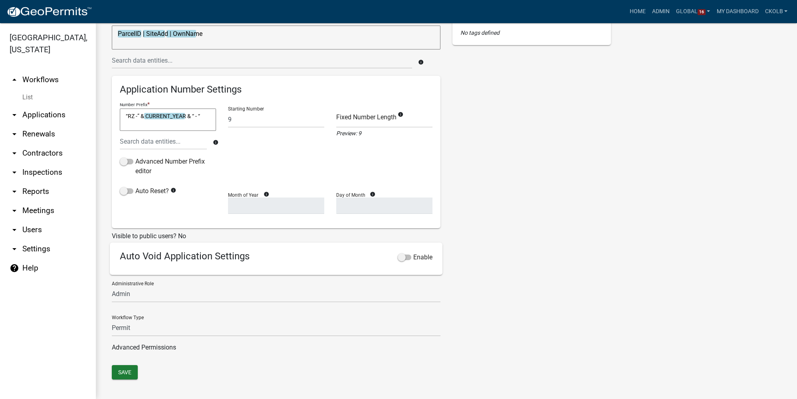
scroll to position [113, 0]
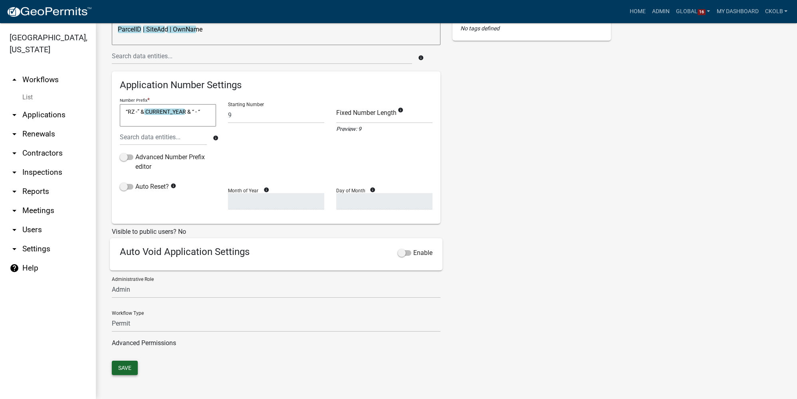
click at [129, 368] on button "Save" at bounding box center [125, 368] width 26 height 14
click at [44, 78] on link "arrow_drop_up Workflows" at bounding box center [48, 79] width 96 height 19
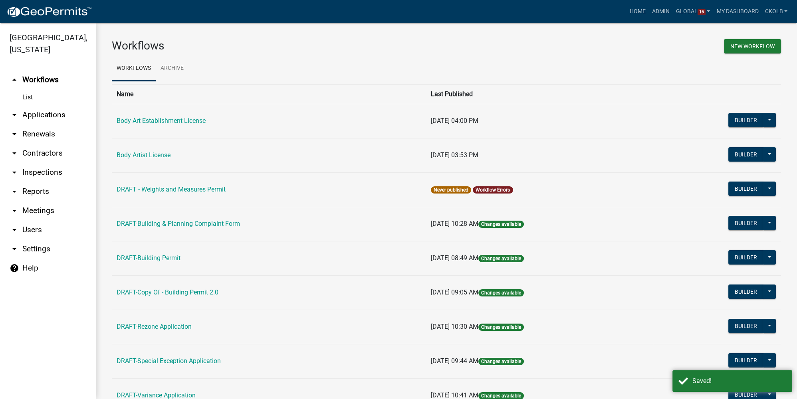
scroll to position [109, 0]
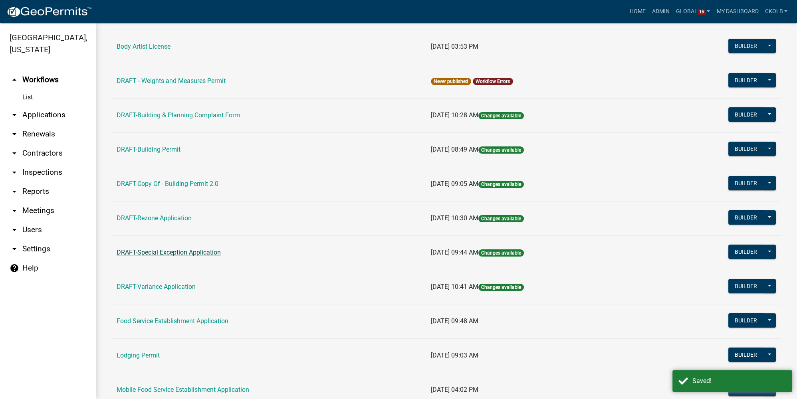
click at [162, 249] on link "DRAFT-Special Exception Application" at bounding box center [169, 253] width 104 height 8
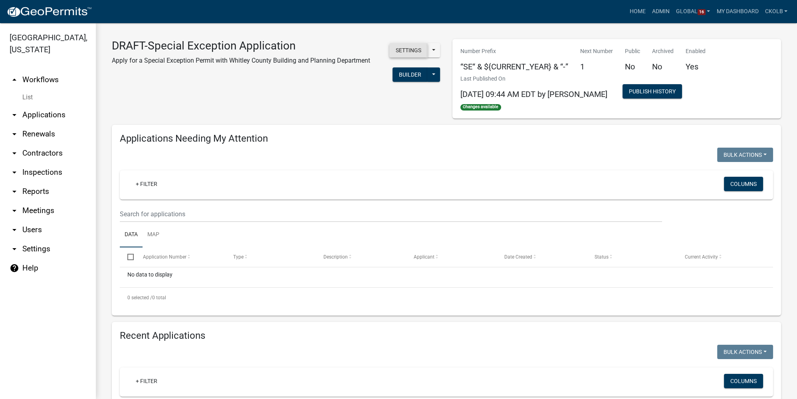
click at [409, 51] on button "Settings" at bounding box center [409, 50] width 38 height 14
select select "affd9d11-1516-4286-bc41-45dcb5932b59"
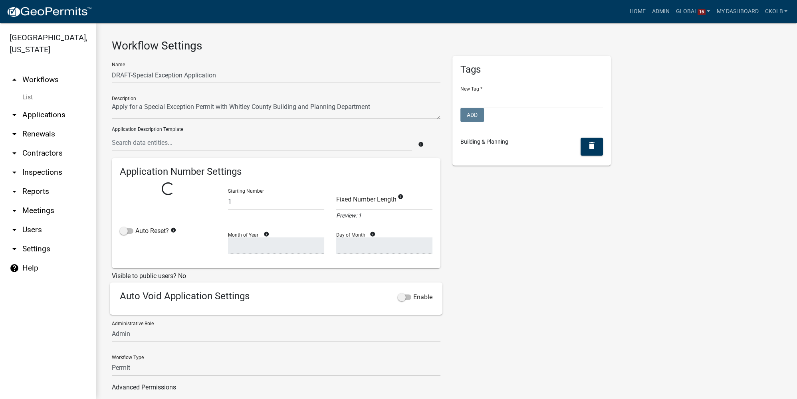
select select
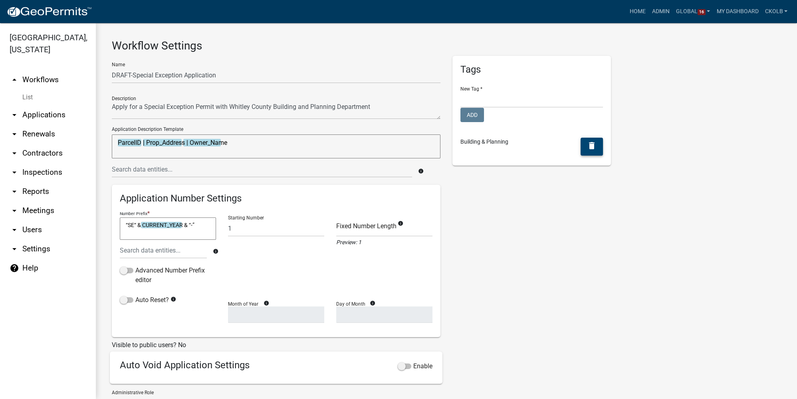
click at [589, 145] on icon "delete" at bounding box center [592, 146] width 10 height 10
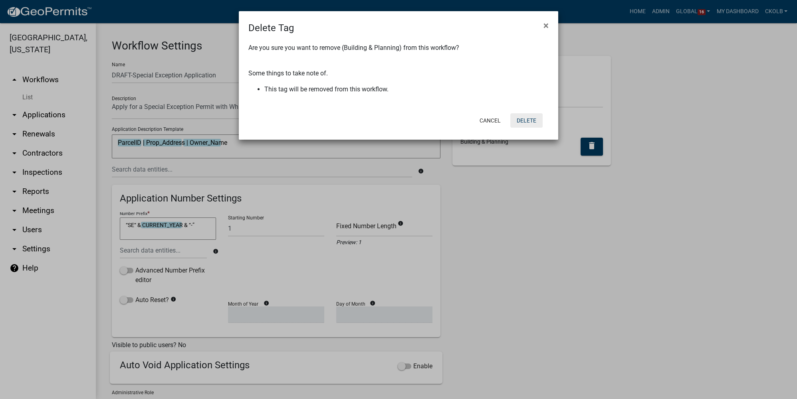
click at [535, 119] on button "Delete" at bounding box center [527, 120] width 32 height 14
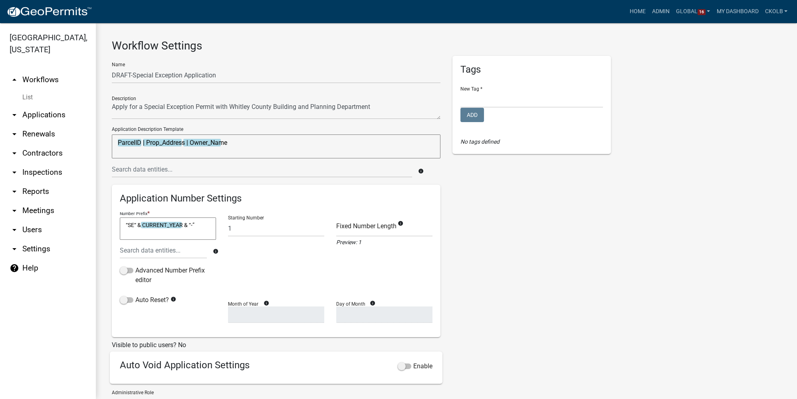
click at [478, 233] on div "Tags New Tag * Health Department Add No tags defined" at bounding box center [532, 265] width 171 height 419
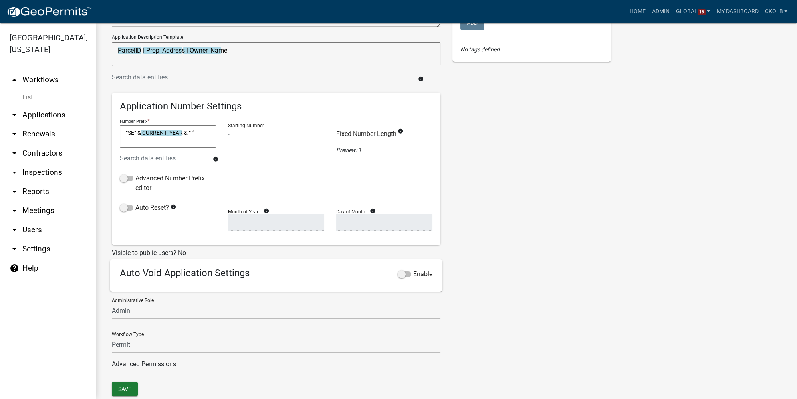
scroll to position [113, 0]
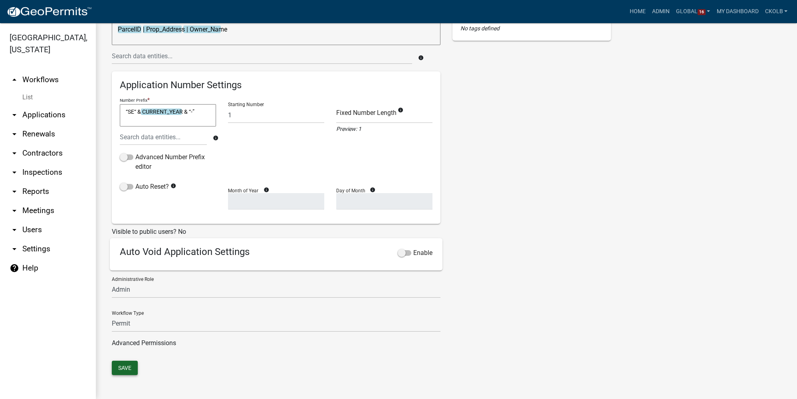
click at [128, 365] on button "Save" at bounding box center [125, 368] width 26 height 14
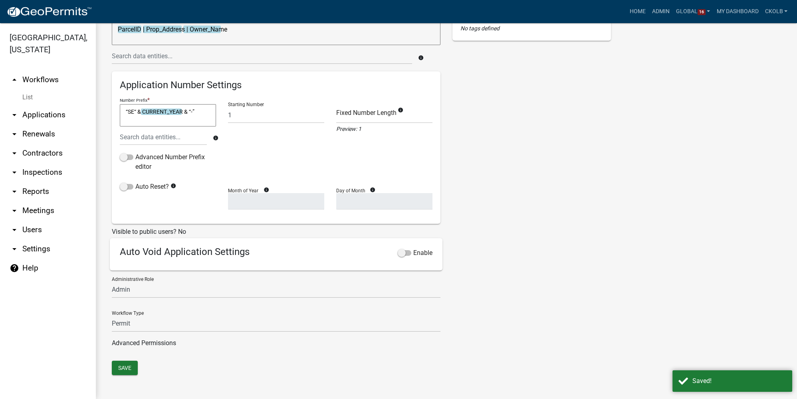
click at [54, 81] on link "arrow_drop_up Workflows" at bounding box center [48, 79] width 96 height 19
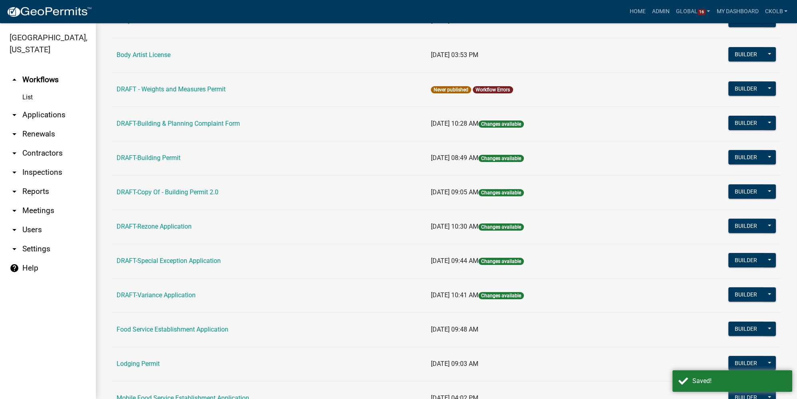
scroll to position [109, 0]
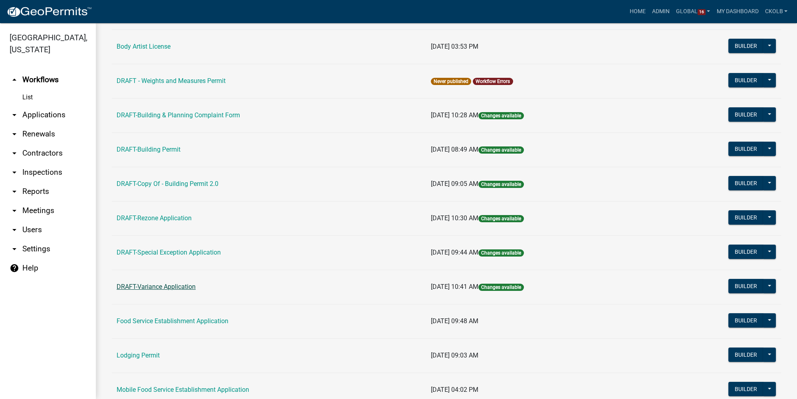
click at [166, 284] on link "DRAFT-Variance Application" at bounding box center [156, 287] width 79 height 8
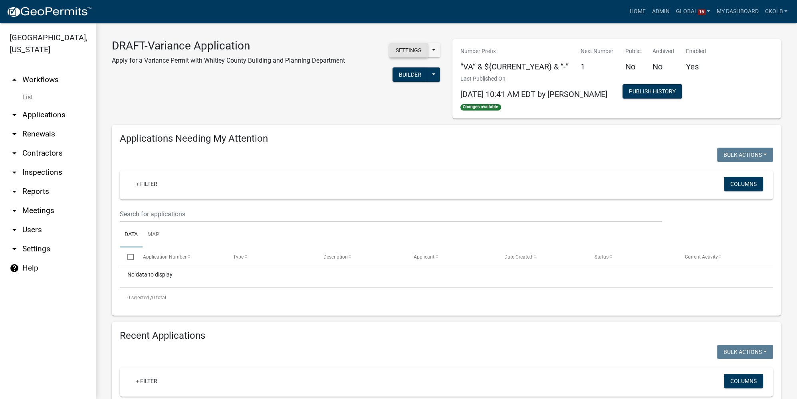
click at [402, 57] on button "Settings" at bounding box center [409, 50] width 38 height 14
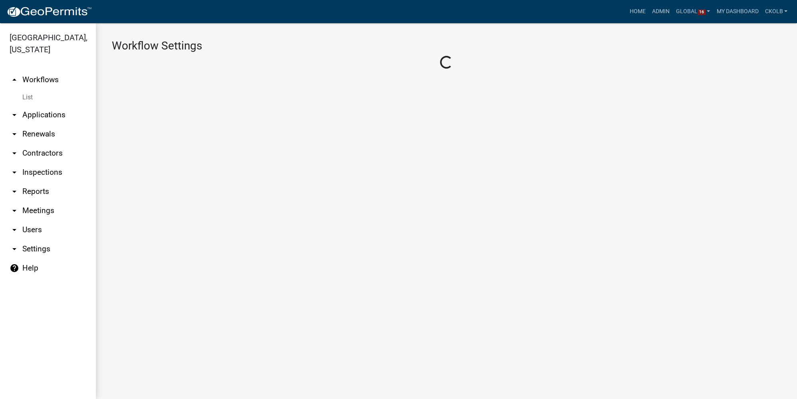
select select "affd9d11-1516-4286-bc41-45dcb5932b59"
select select
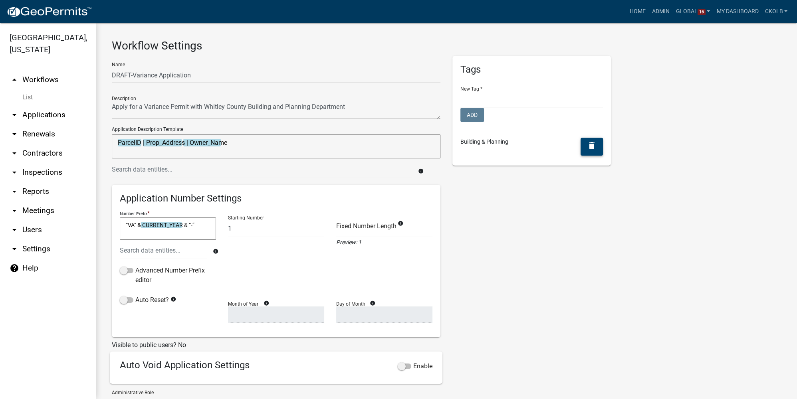
click at [594, 149] on button "delete" at bounding box center [592, 147] width 22 height 18
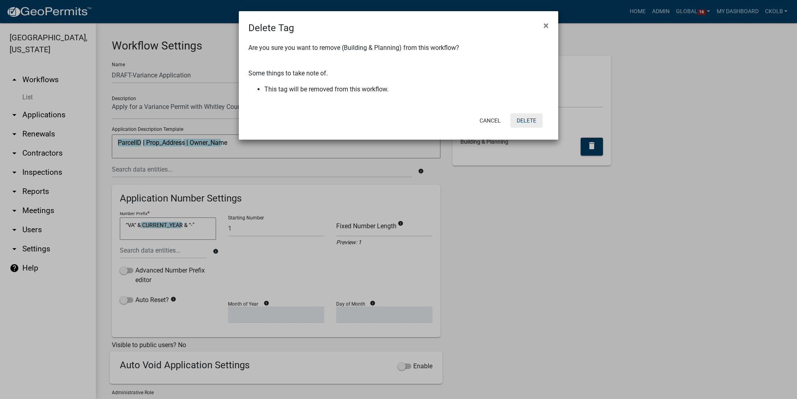
click at [529, 117] on button "Delete" at bounding box center [527, 120] width 32 height 14
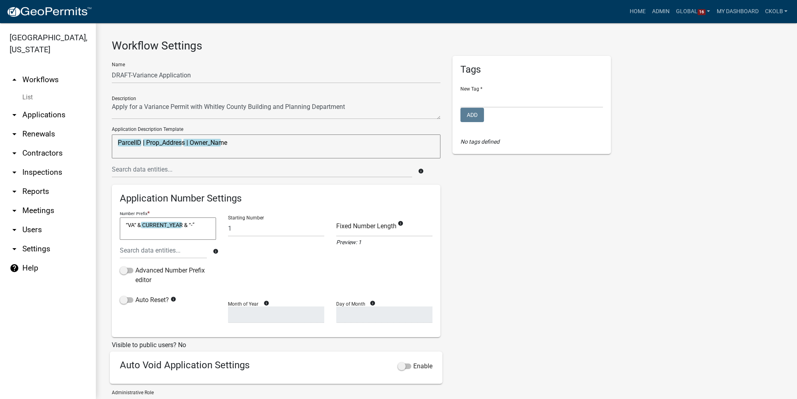
click at [515, 213] on div "Tags New Tag * Health Department Add No tags defined" at bounding box center [532, 265] width 171 height 419
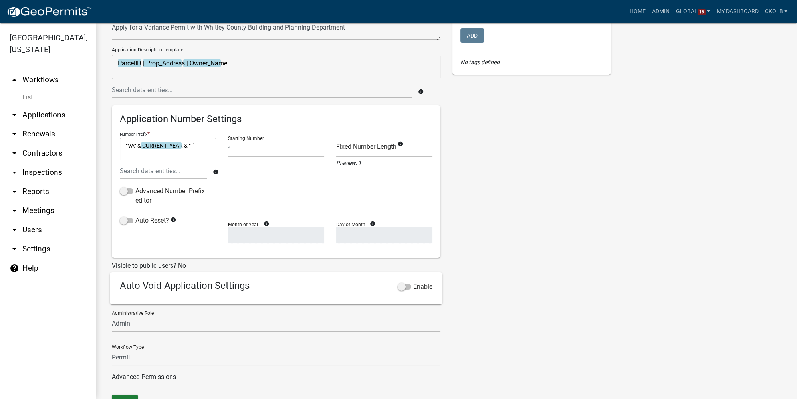
scroll to position [113, 0]
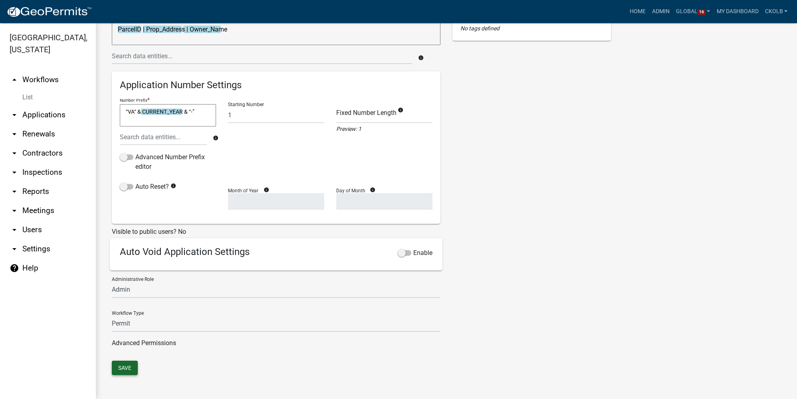
click at [124, 368] on button "Save" at bounding box center [125, 368] width 26 height 14
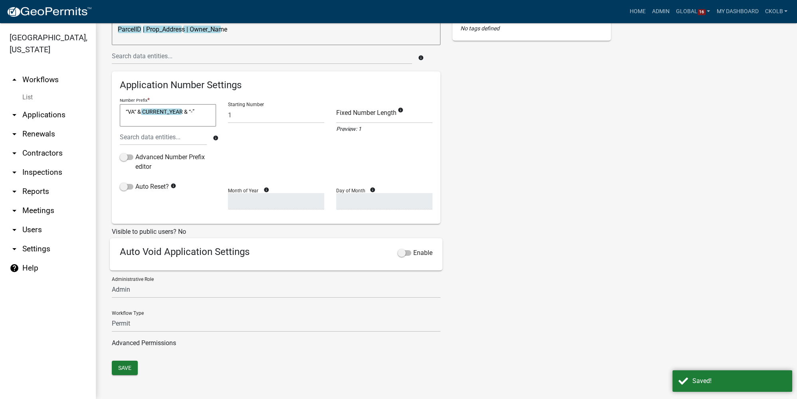
click at [44, 83] on link "arrow_drop_up Workflows" at bounding box center [48, 79] width 96 height 19
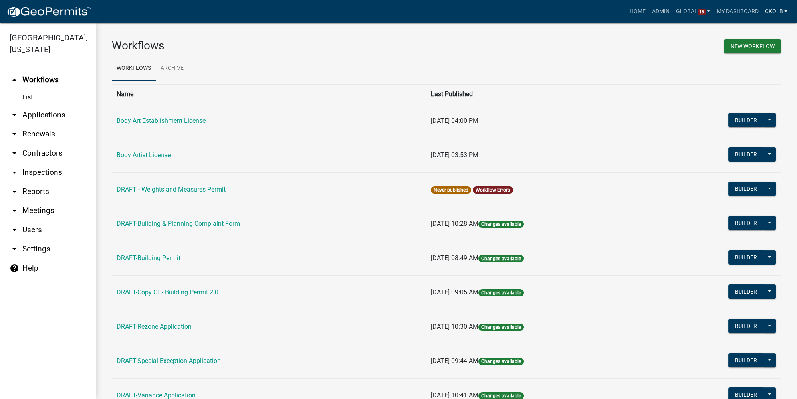
click at [777, 12] on link "ckolb" at bounding box center [776, 11] width 29 height 15
click at [747, 100] on link "Logout" at bounding box center [757, 96] width 68 height 19
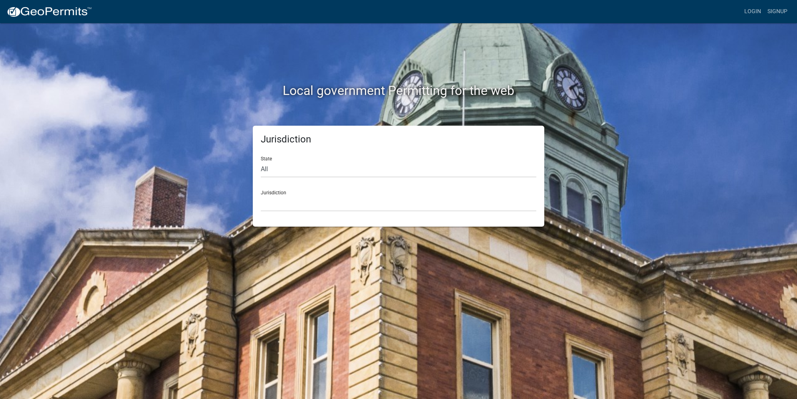
click at [282, 179] on form "State All [US_STATE] [US_STATE] [US_STATE] [US_STATE] [US_STATE] [US_STATE] [US…" at bounding box center [399, 181] width 276 height 62
click at [285, 169] on select "All [US_STATE] [US_STATE] [US_STATE] [US_STATE] [US_STATE] [US_STATE] [US_STATE…" at bounding box center [399, 169] width 276 height 16
select select "[US_STATE]"
click at [261, 161] on select "All [US_STATE] [US_STATE] [US_STATE] [US_STATE] [US_STATE] [US_STATE] [US_STATE…" at bounding box center [399, 169] width 276 height 16
click at [296, 203] on select "City of [GEOGRAPHIC_DATA], [US_STATE] City of [GEOGRAPHIC_DATA], [US_STATE] Cit…" at bounding box center [399, 203] width 276 height 16
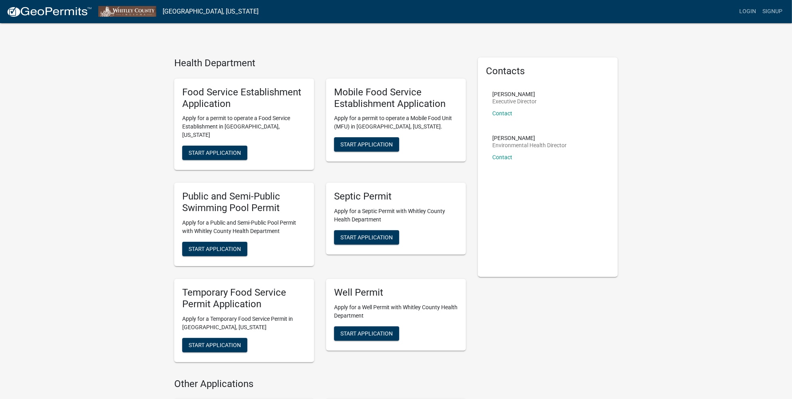
click at [93, 149] on div "Health Department Food Service Establishment Application Apply for a permit to …" at bounding box center [396, 304] width 792 height 609
